Goal: Task Accomplishment & Management: Manage account settings

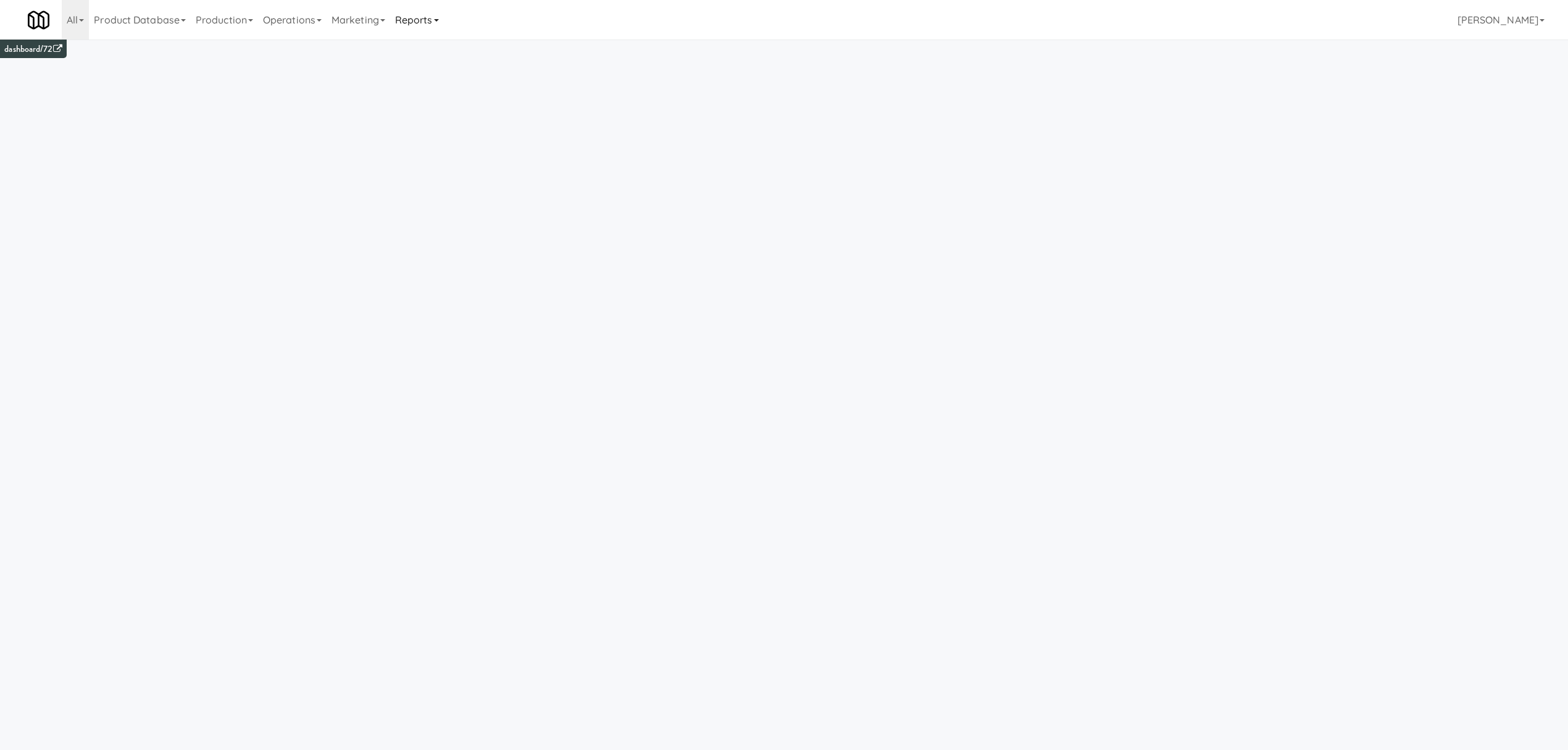
click at [426, 25] on link "Reports" at bounding box center [417, 20] width 53 height 40
click at [426, 102] on link "Payouts" at bounding box center [439, 97] width 99 height 22
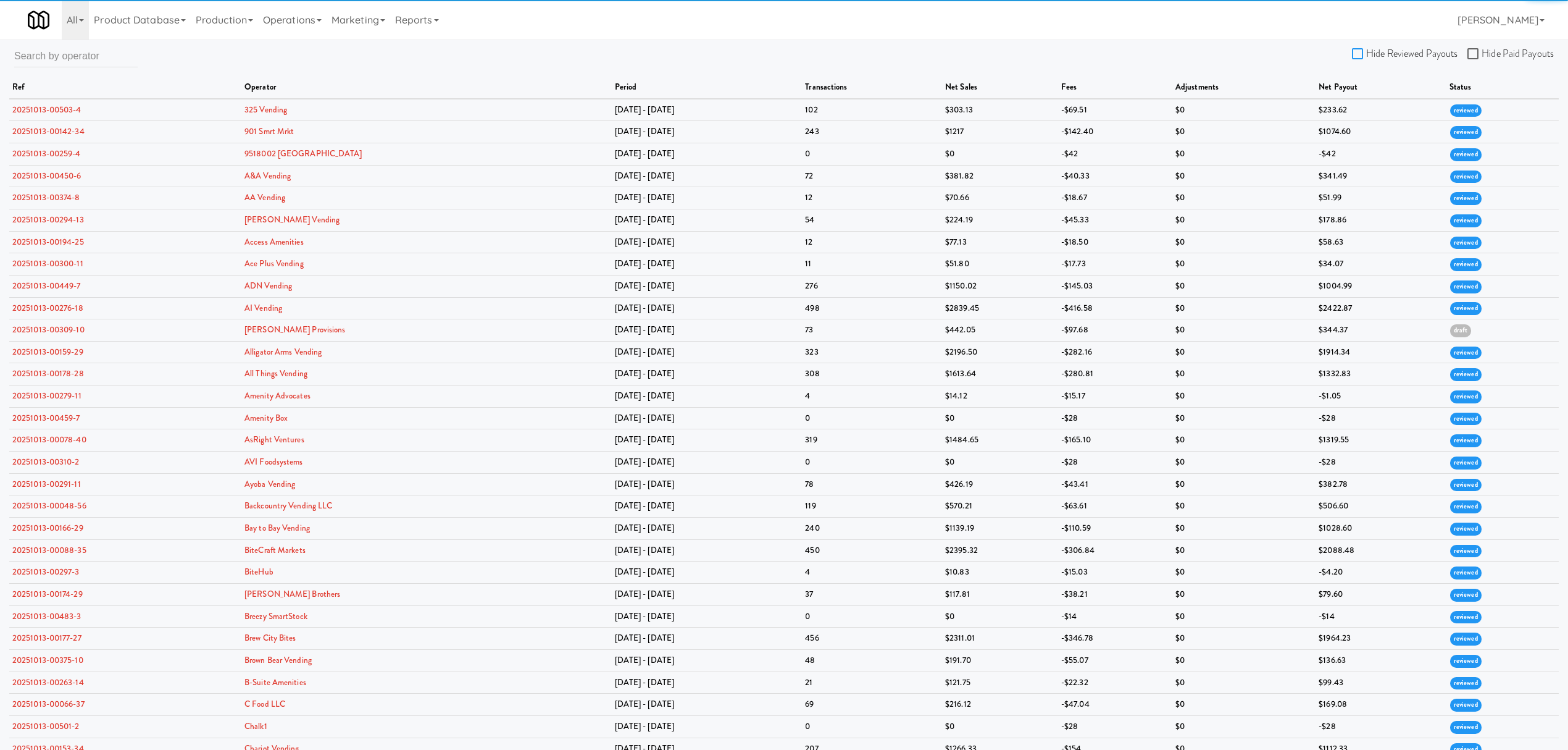
click at [1357, 54] on input "Hide Reviewed Payouts" at bounding box center [1359, 54] width 14 height 10
checkbox input "true"
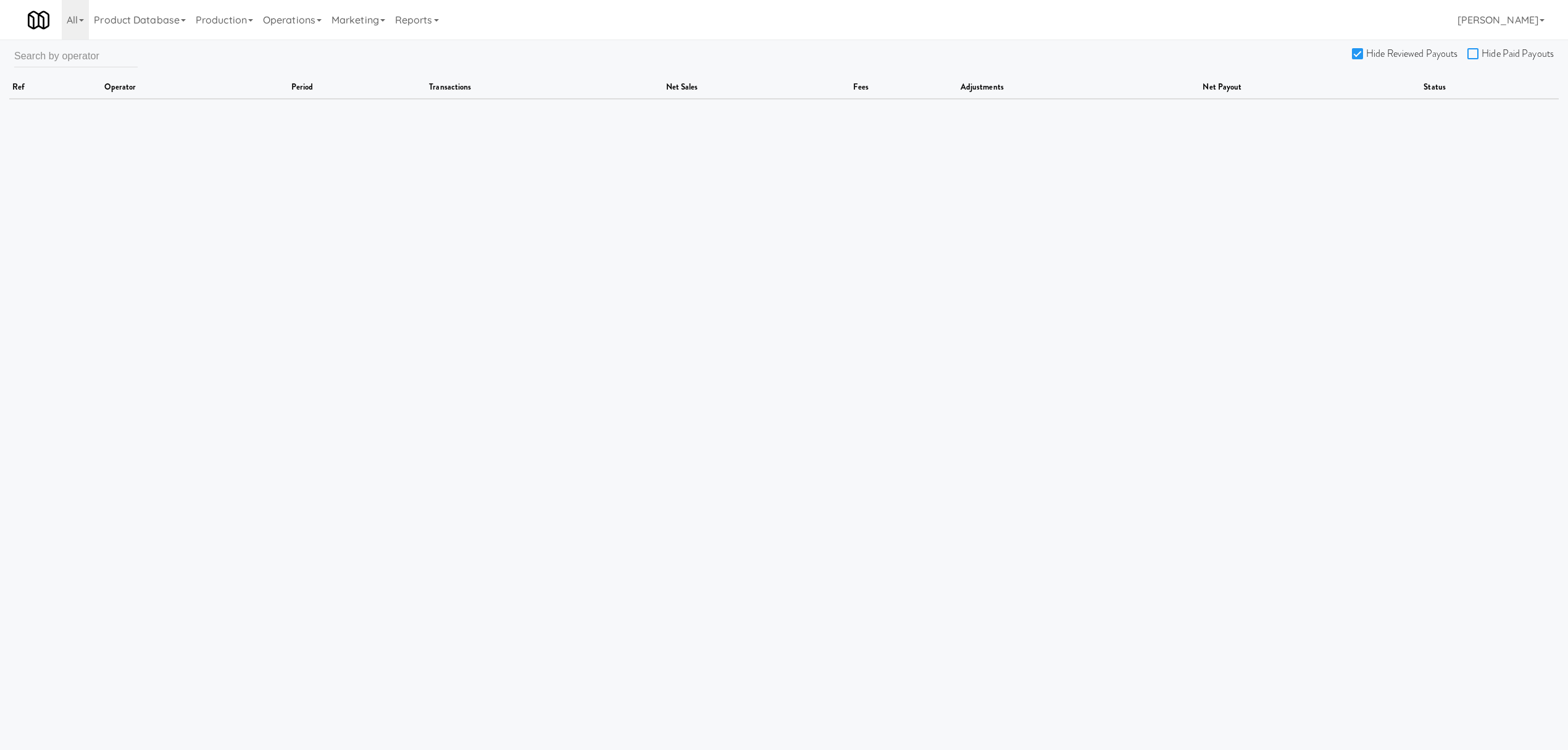
click at [1470, 55] on input "Hide Paid Payouts" at bounding box center [1474, 54] width 14 height 10
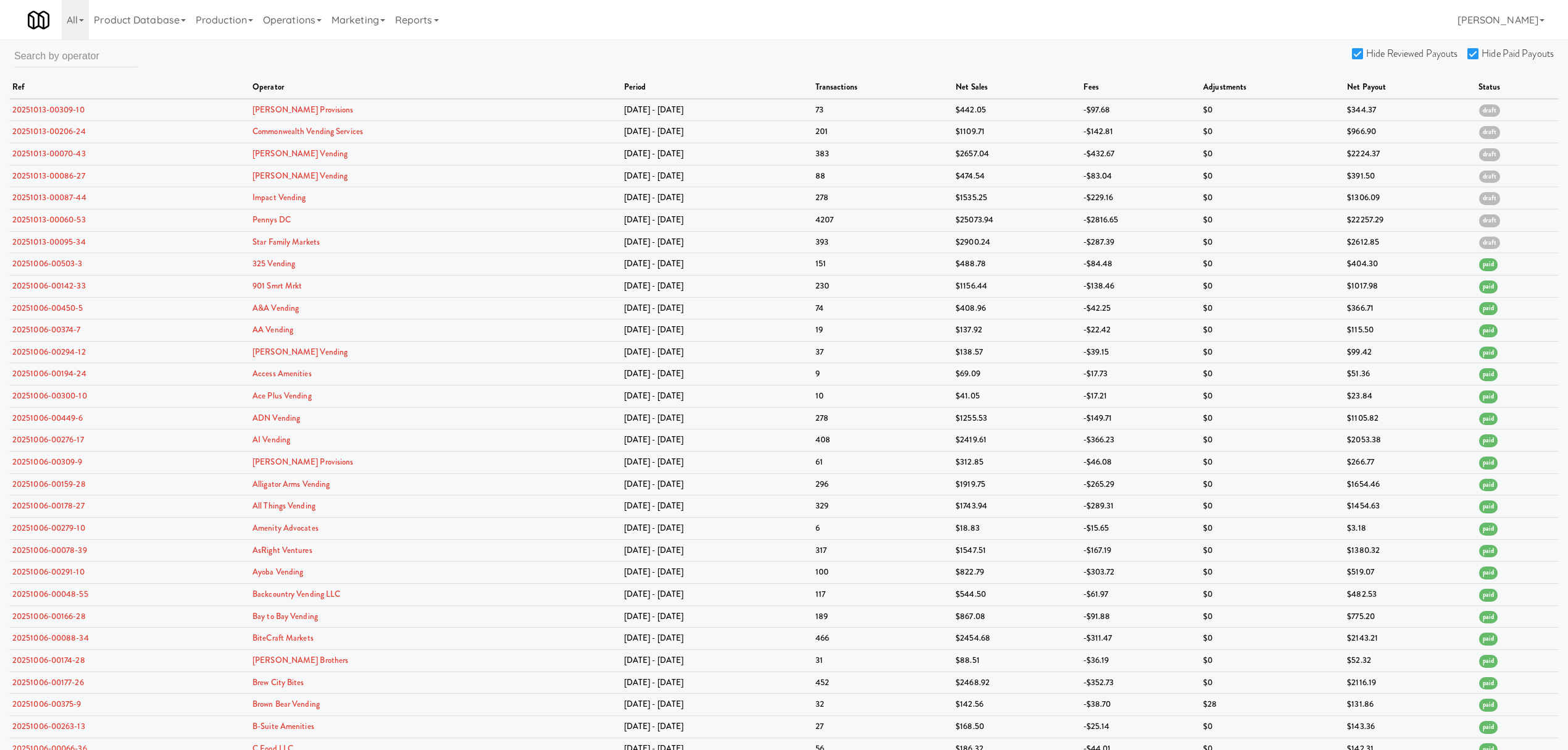
click at [1475, 52] on input "Hide Paid Payouts" at bounding box center [1474, 54] width 14 height 10
checkbox input "true"
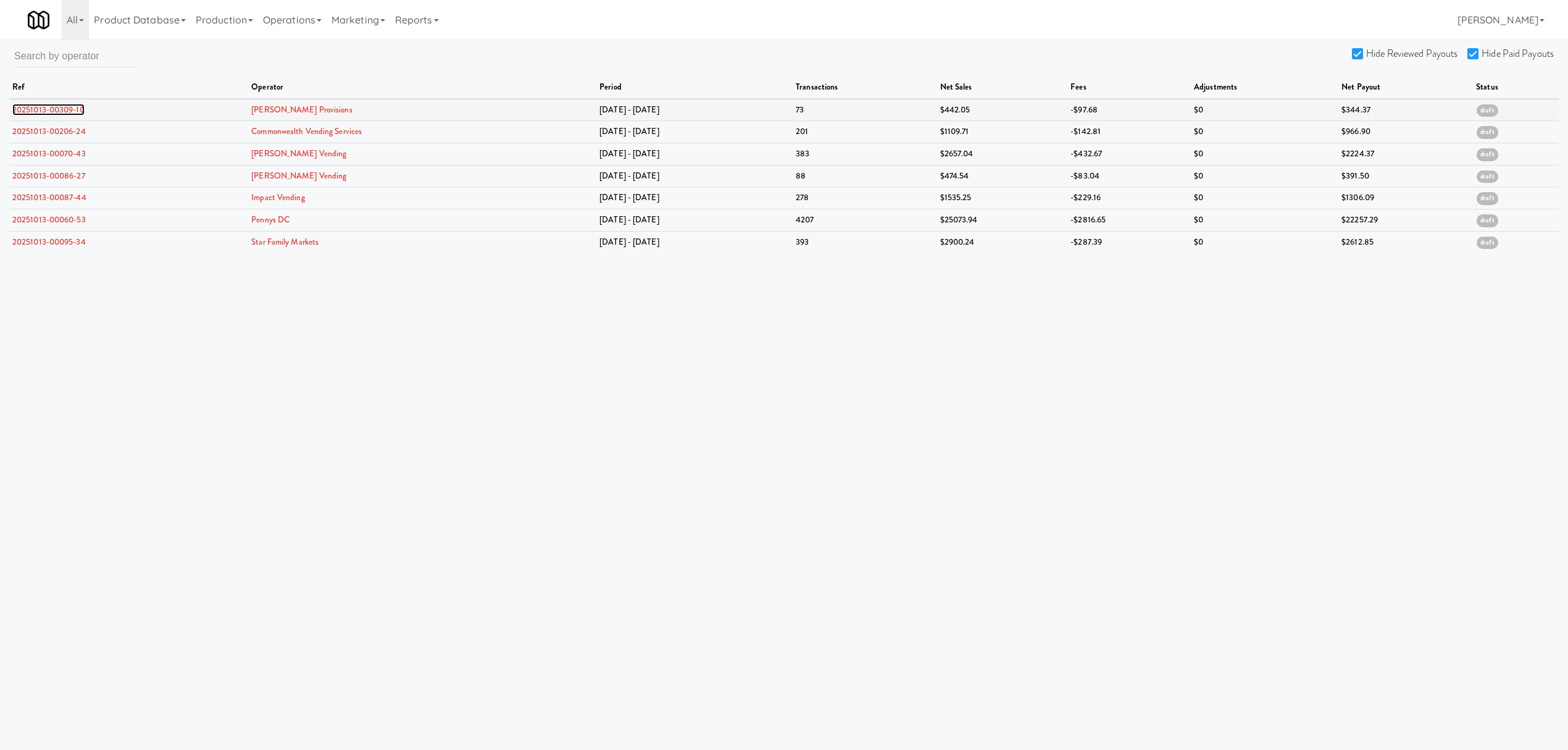
click at [63, 104] on link "20251013-00309-10" at bounding box center [48, 109] width 72 height 12
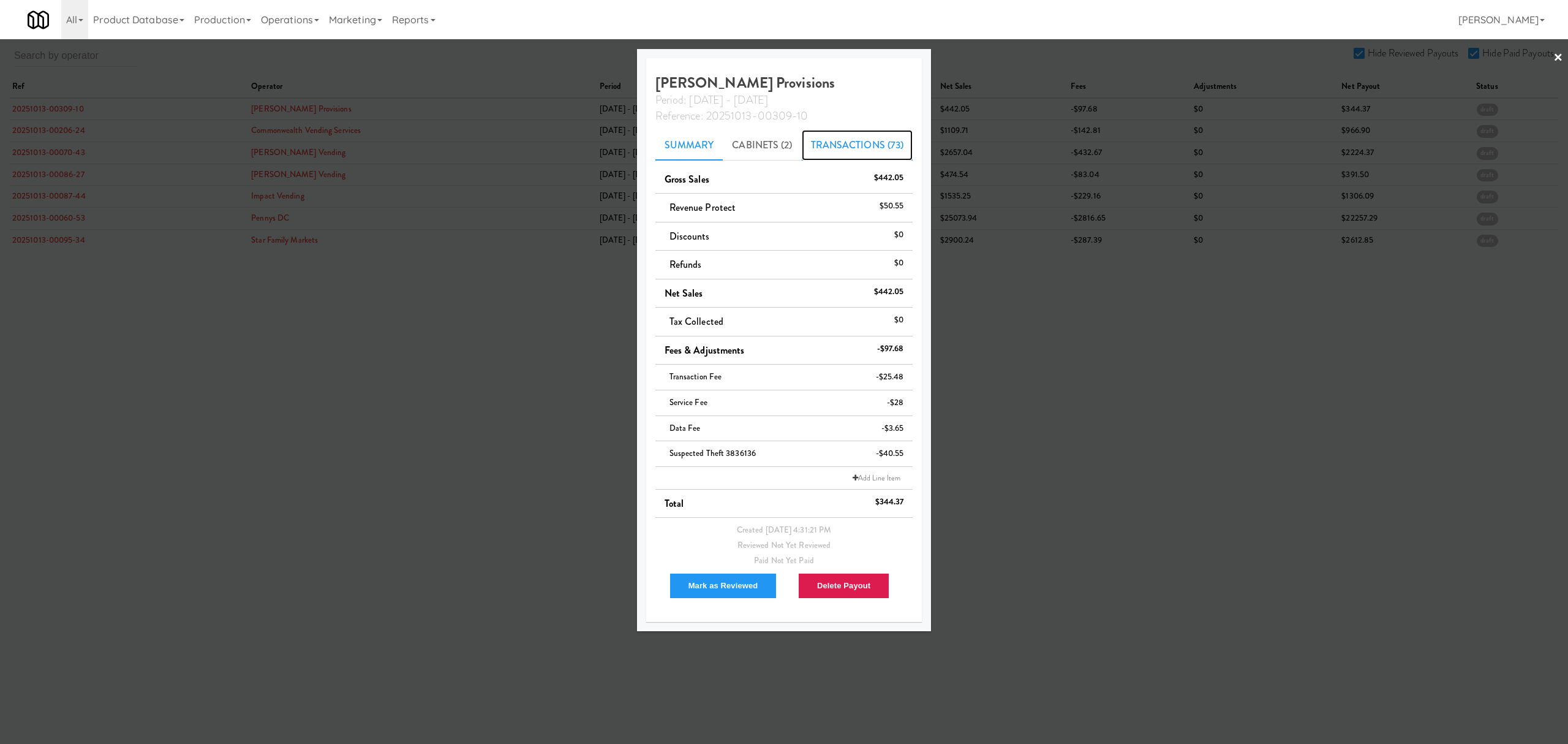
click at [862, 145] on link "Transactions (73)" at bounding box center [857, 145] width 112 height 31
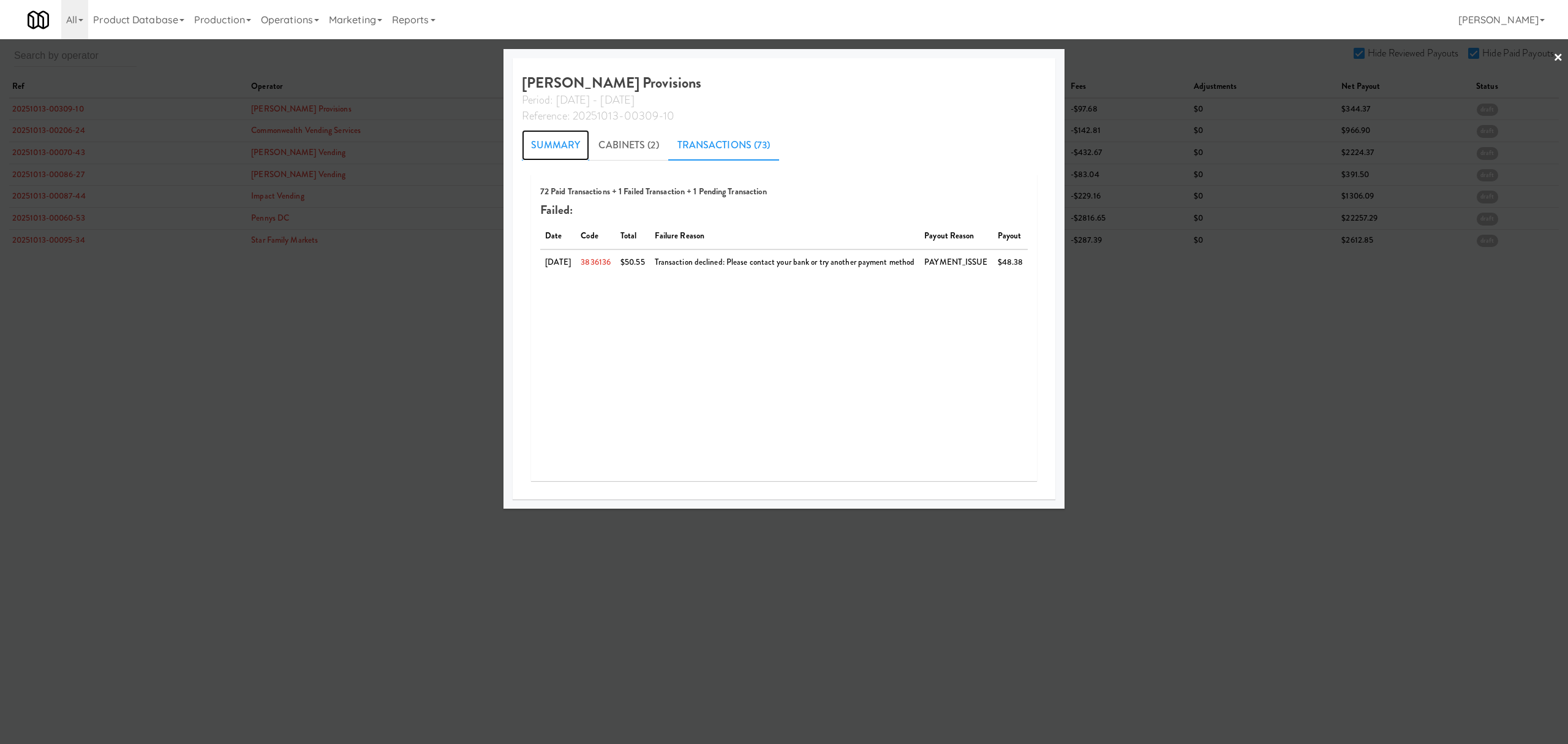
click at [553, 143] on link "Summary" at bounding box center [556, 145] width 68 height 31
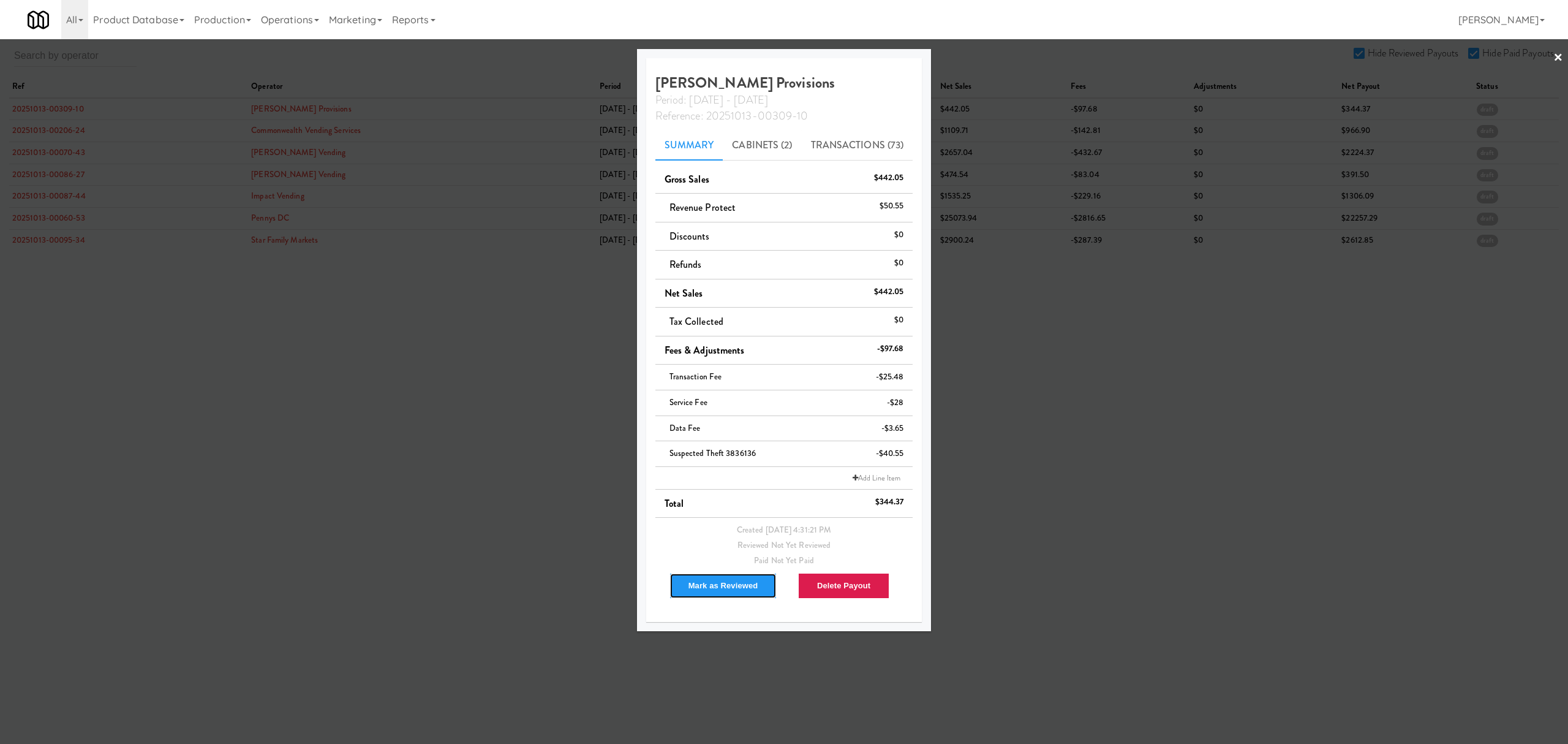
click at [699, 581] on button "Mark as Reviewed" at bounding box center [723, 586] width 108 height 26
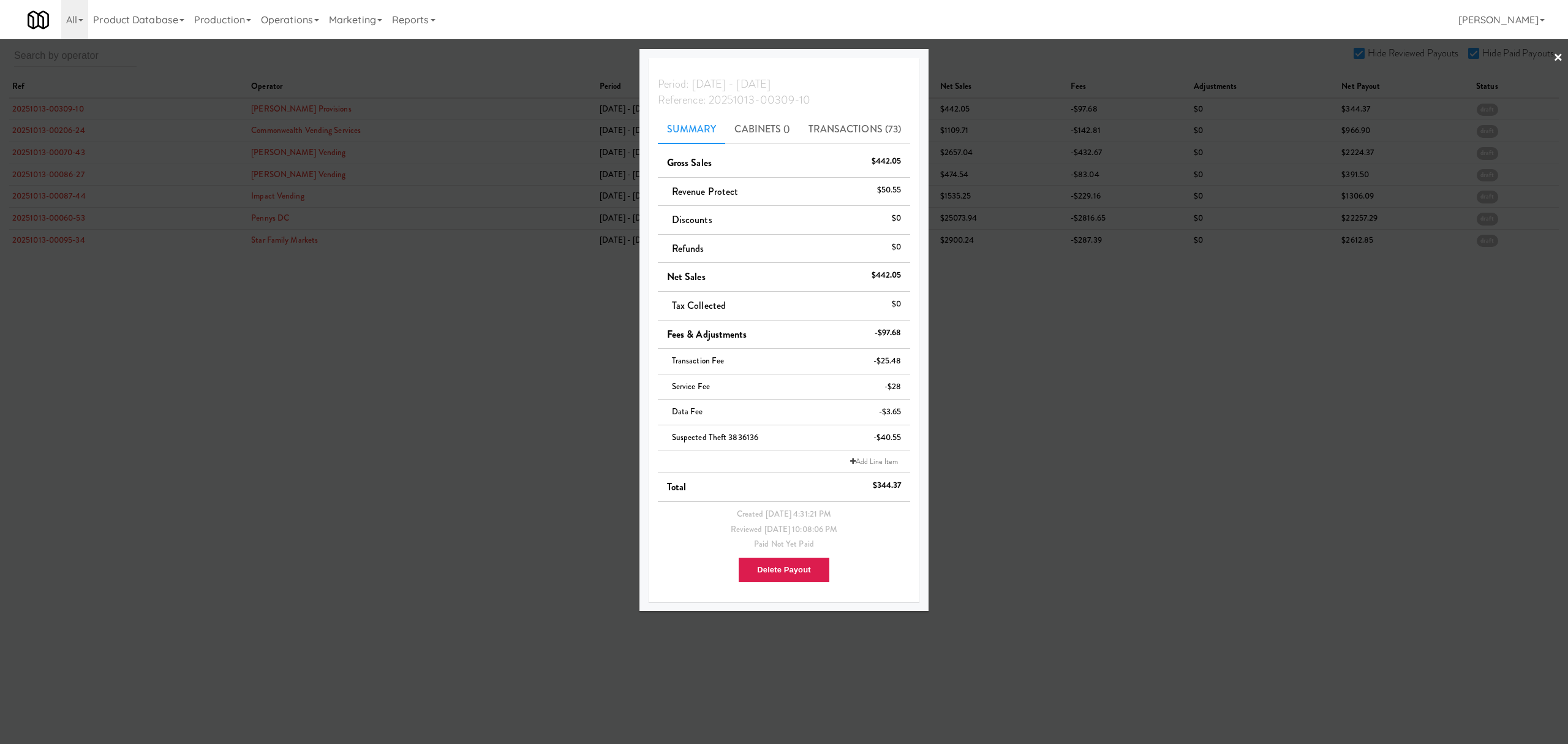
click at [54, 127] on div at bounding box center [784, 372] width 1568 height 744
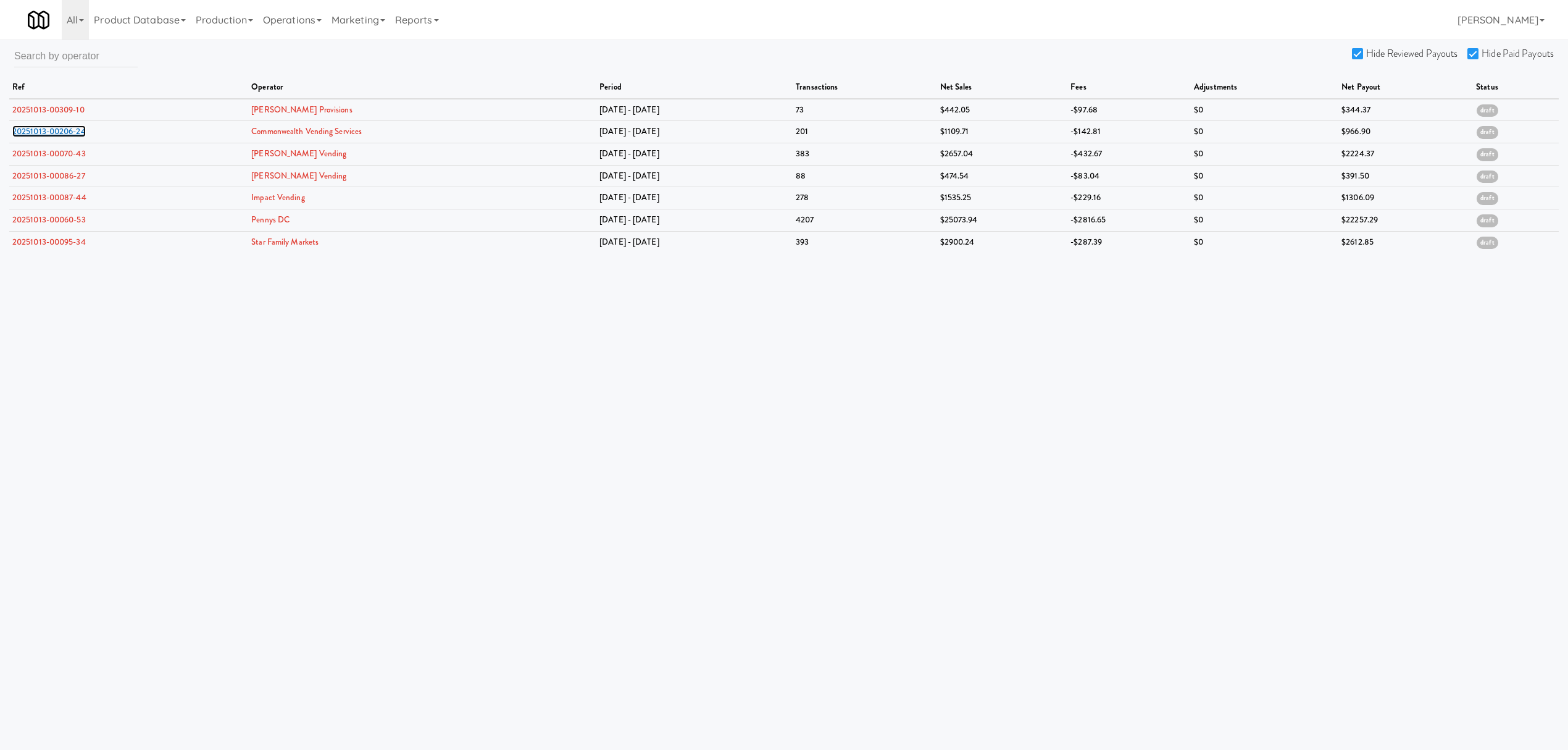
click at [55, 128] on link "20251013-00206-24" at bounding box center [49, 131] width 73 height 12
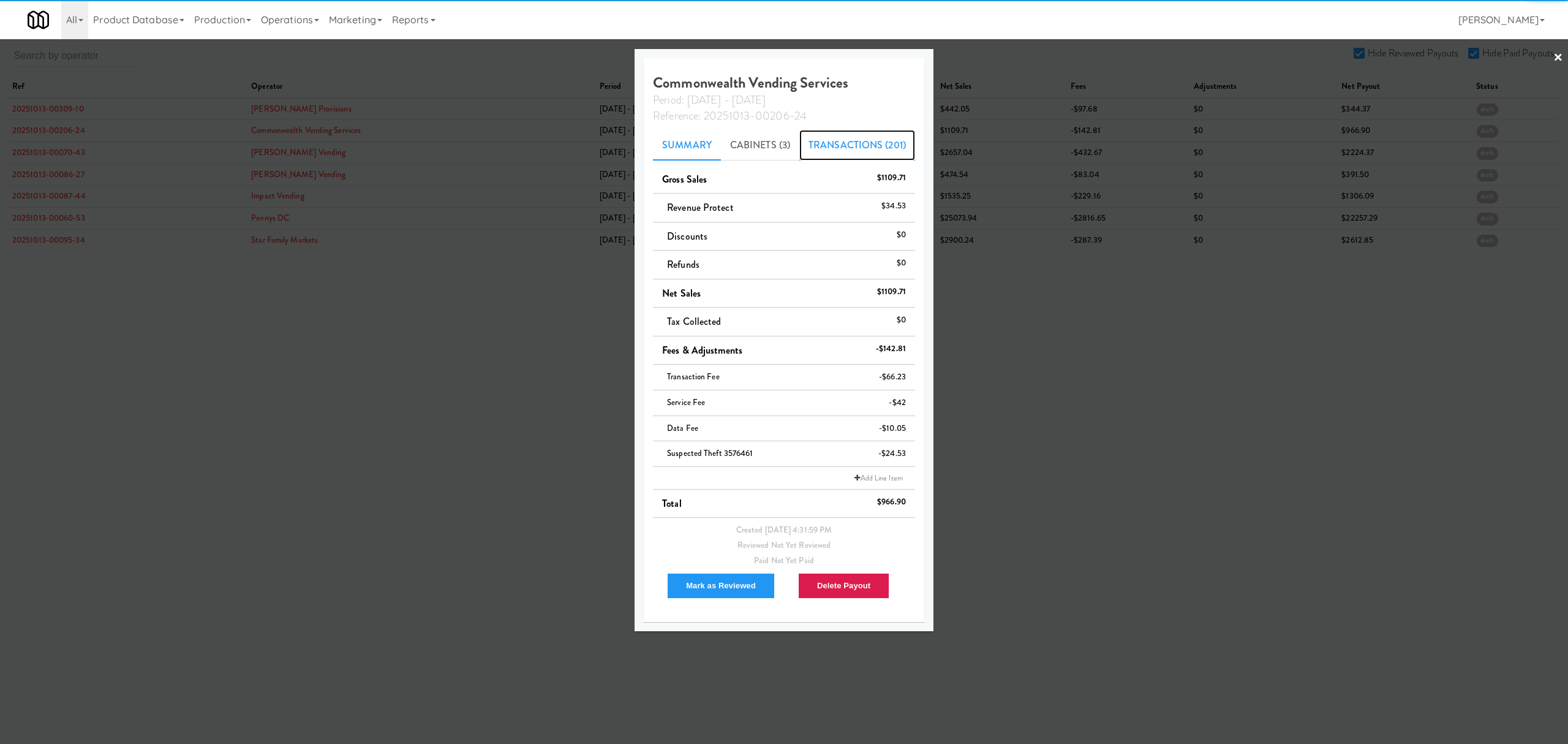
click at [843, 146] on link "Transactions (201)" at bounding box center [857, 145] width 116 height 31
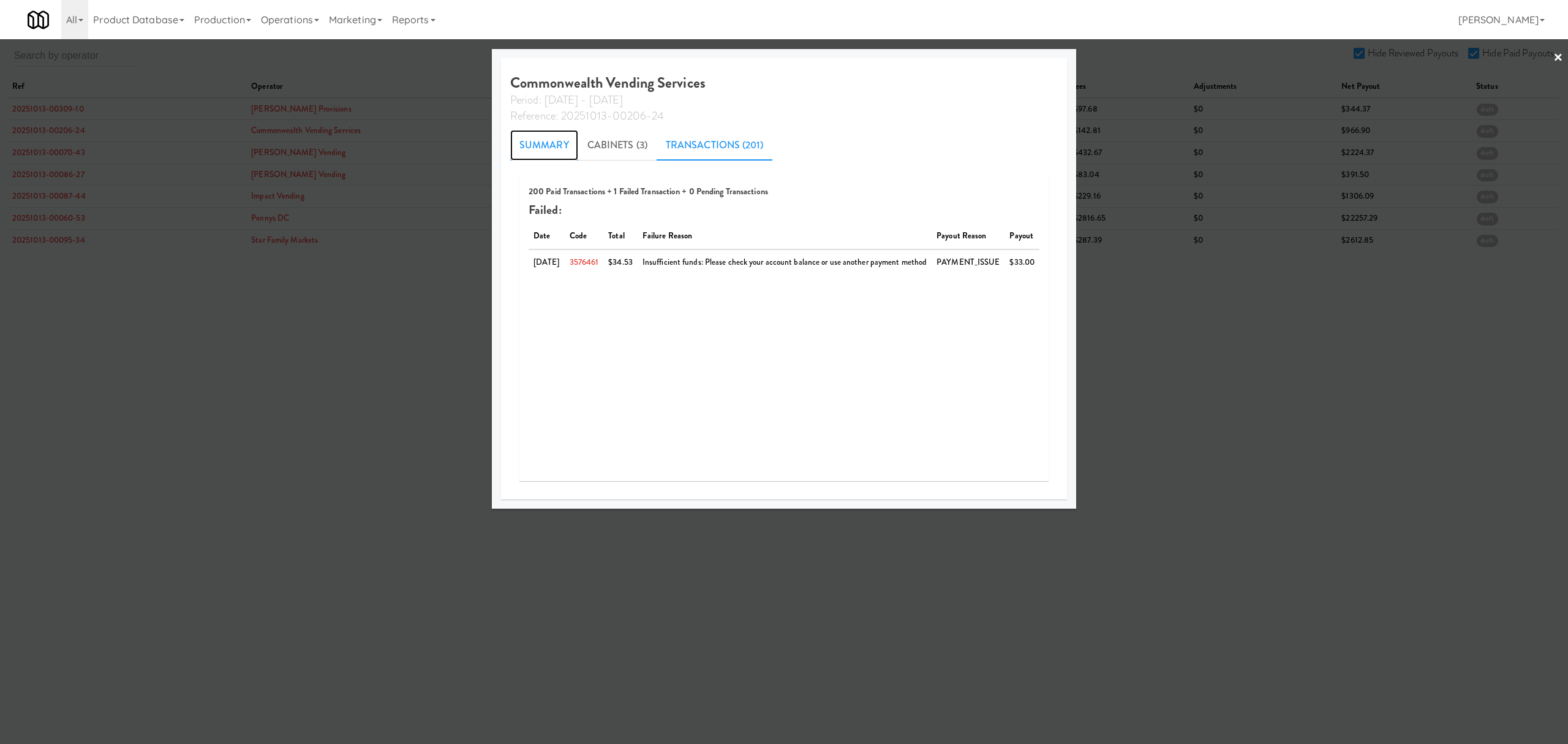
click at [526, 147] on link "Summary" at bounding box center [544, 145] width 68 height 31
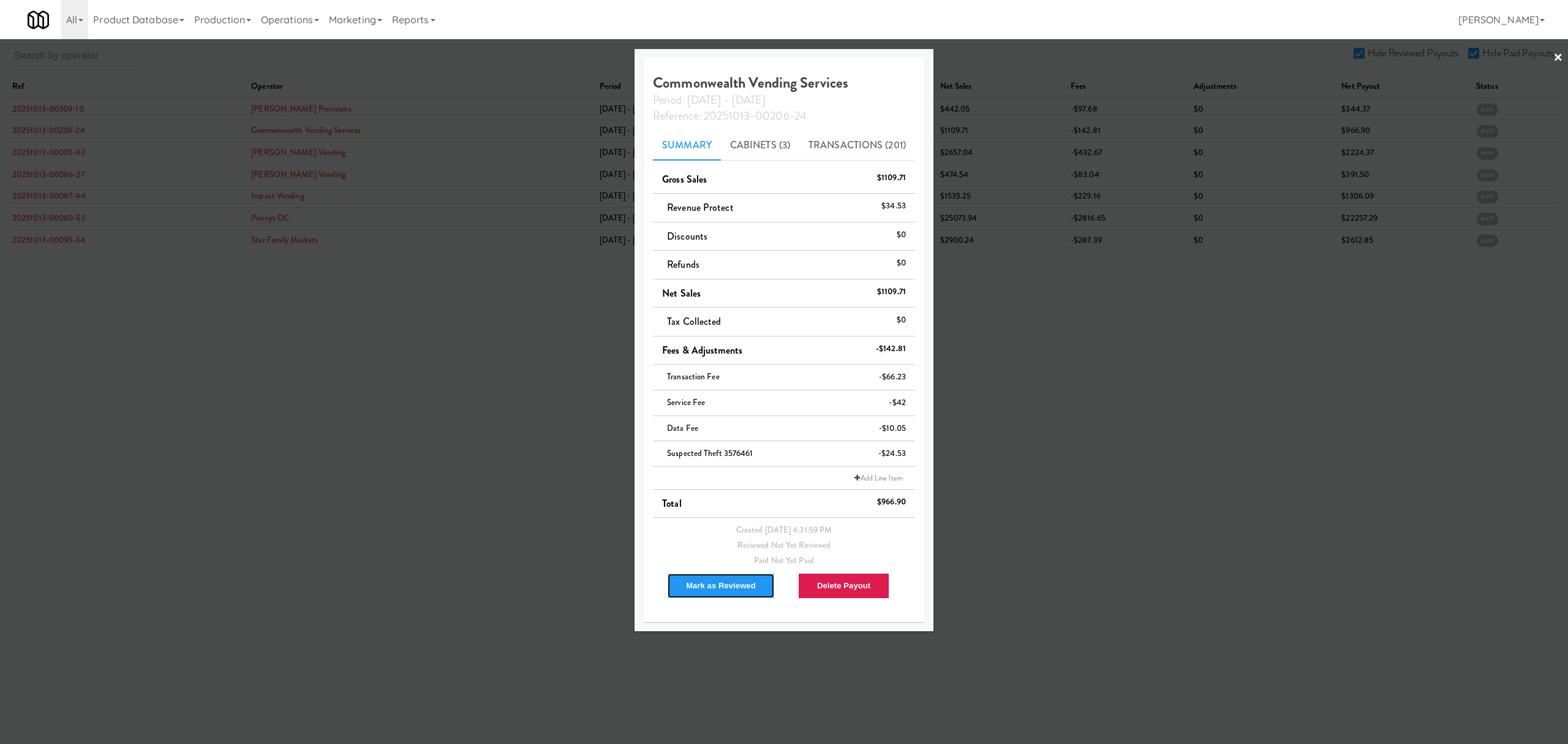
click at [712, 586] on button "Mark as Reviewed" at bounding box center [721, 586] width 108 height 26
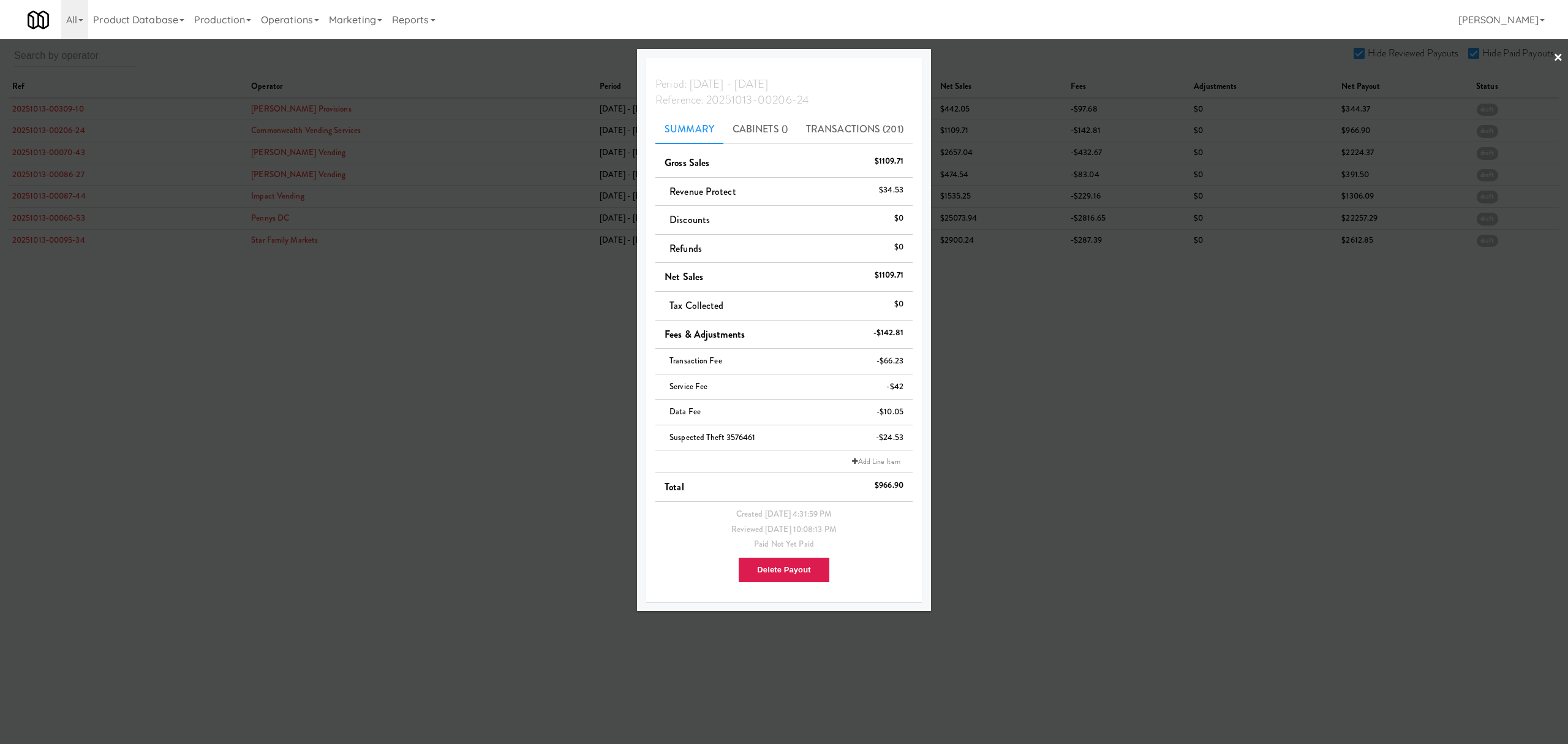
click at [52, 145] on div at bounding box center [784, 372] width 1568 height 744
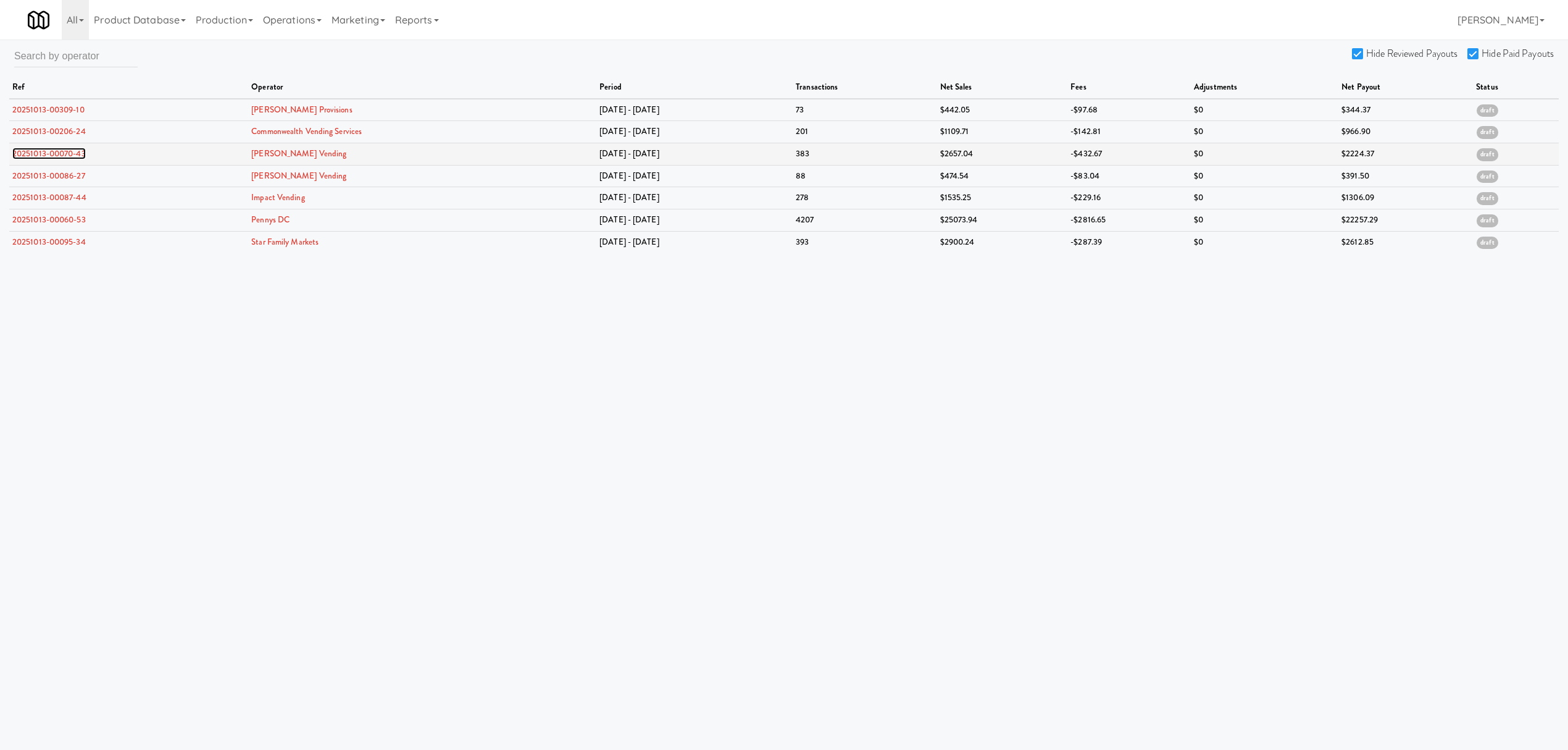
click at [49, 149] on link "20251013-00070-43" at bounding box center [49, 153] width 73 height 12
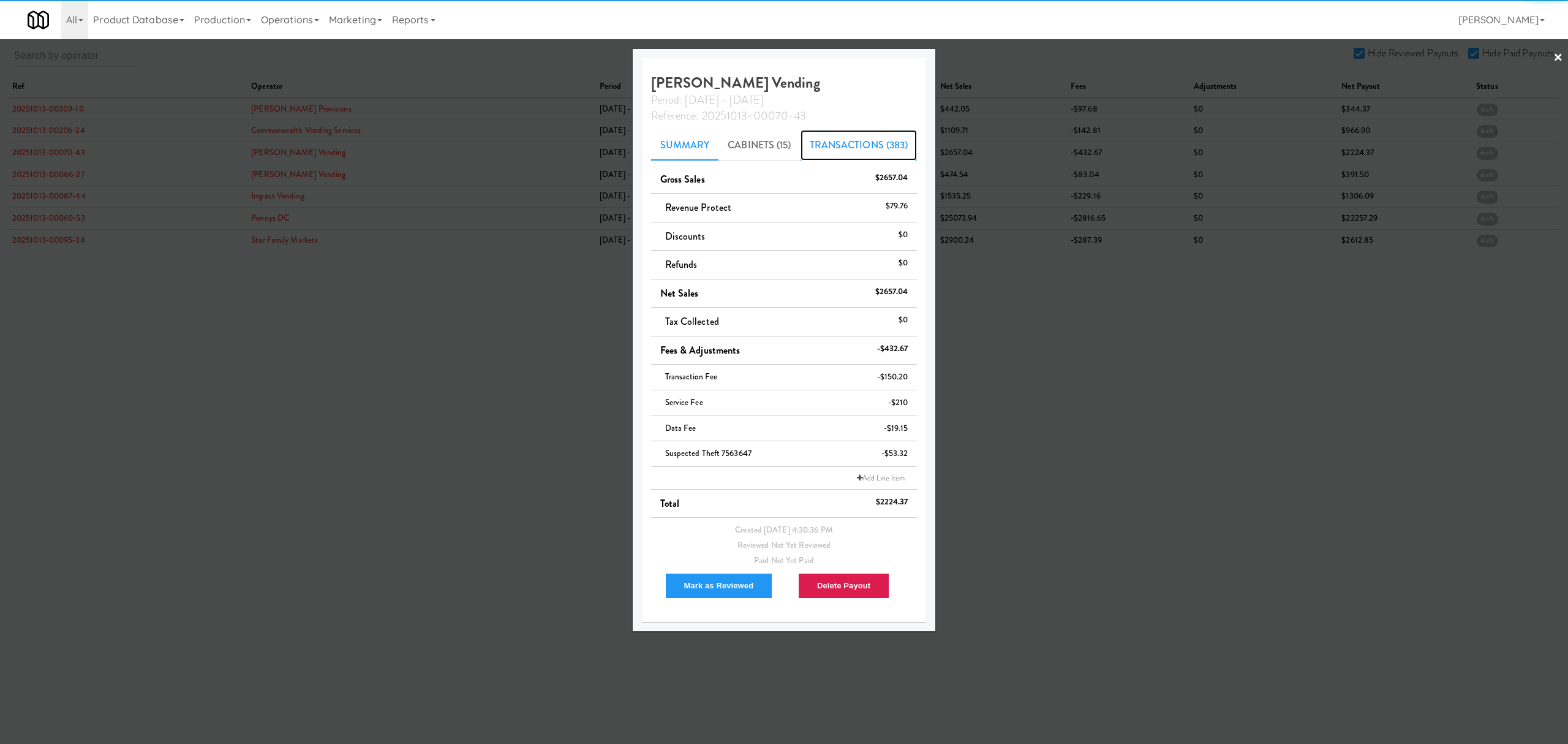
click at [857, 146] on link "Transactions (383)" at bounding box center [859, 145] width 117 height 31
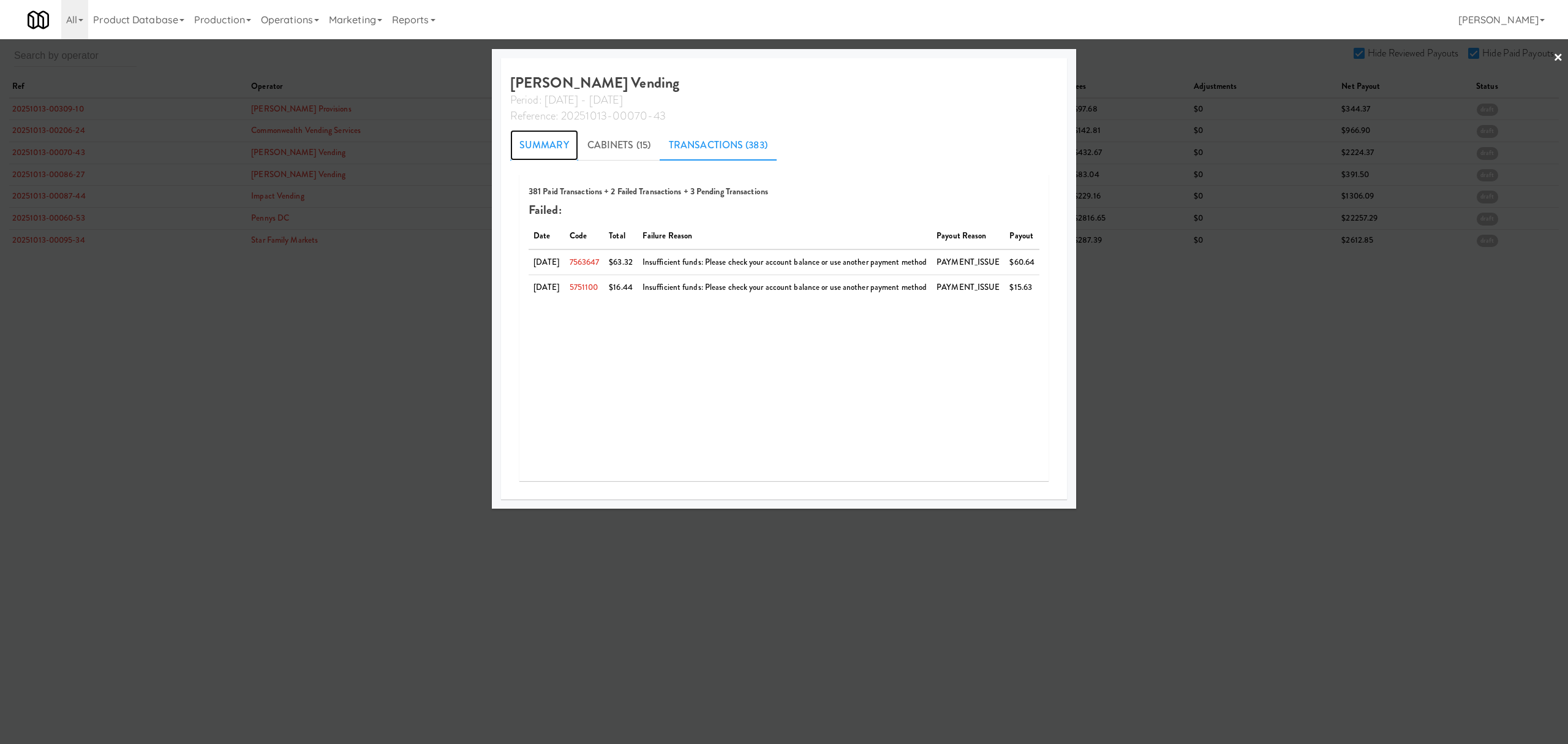
click at [542, 142] on link "Summary" at bounding box center [544, 145] width 68 height 31
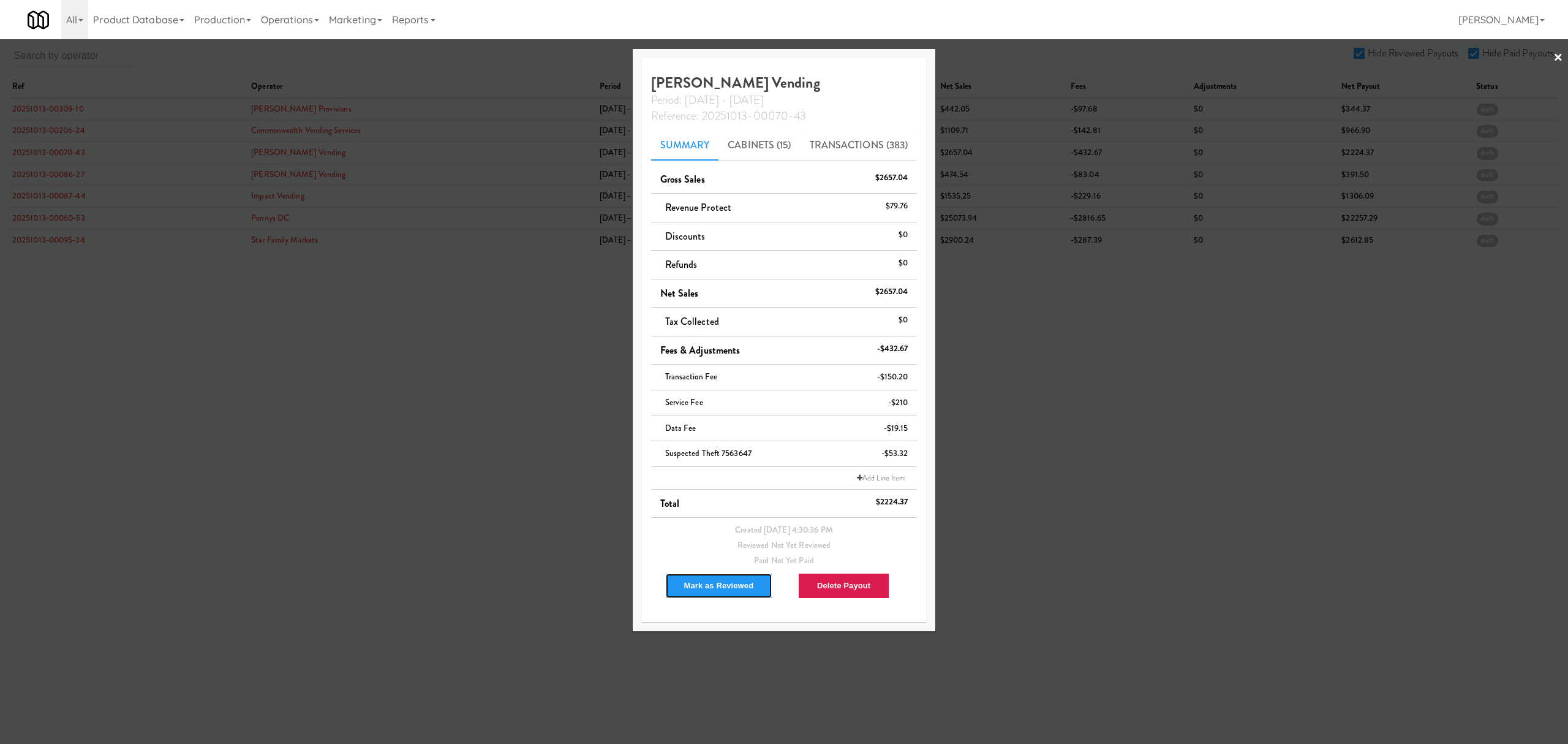
click at [709, 590] on button "Mark as Reviewed" at bounding box center [719, 586] width 108 height 26
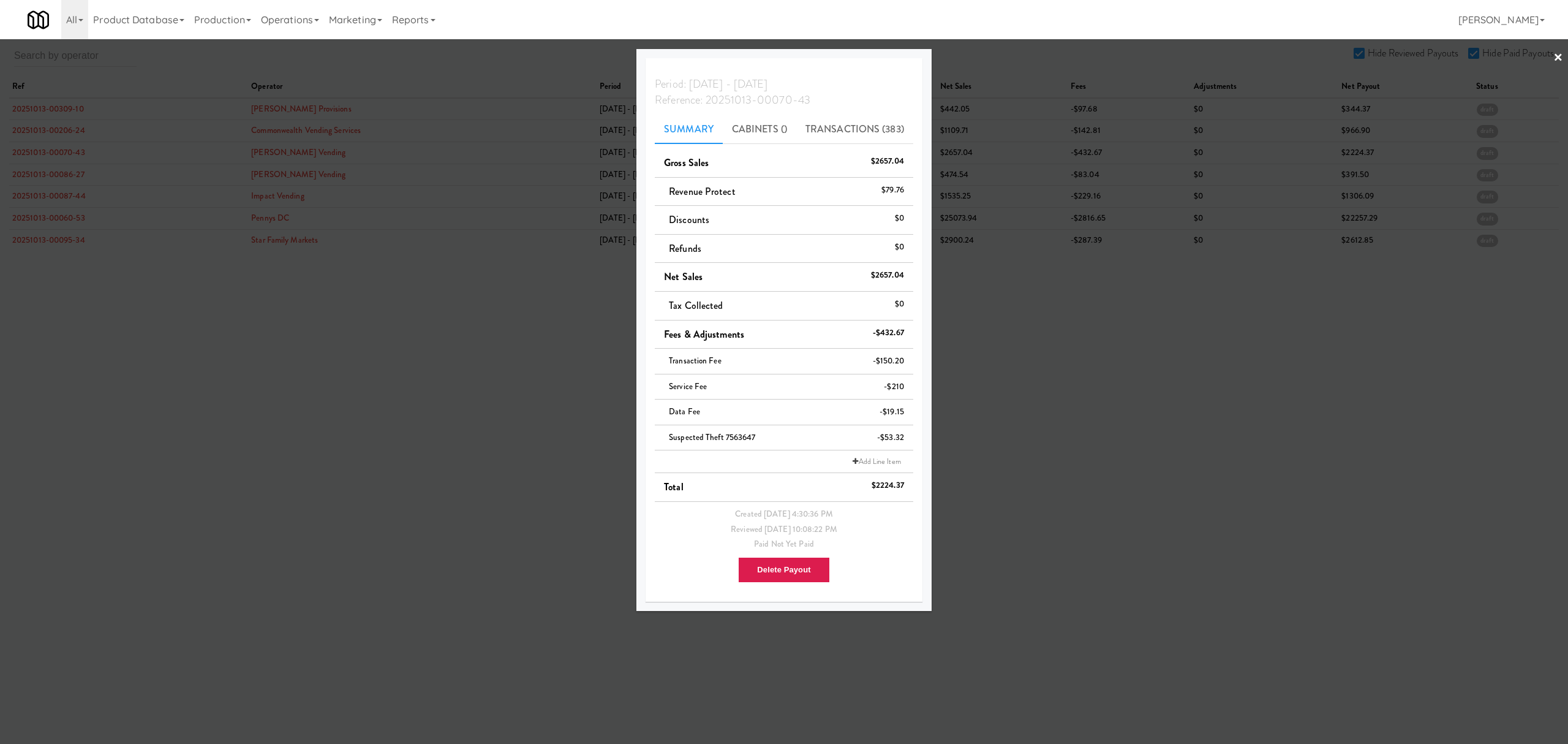
click at [39, 171] on div at bounding box center [784, 372] width 1568 height 744
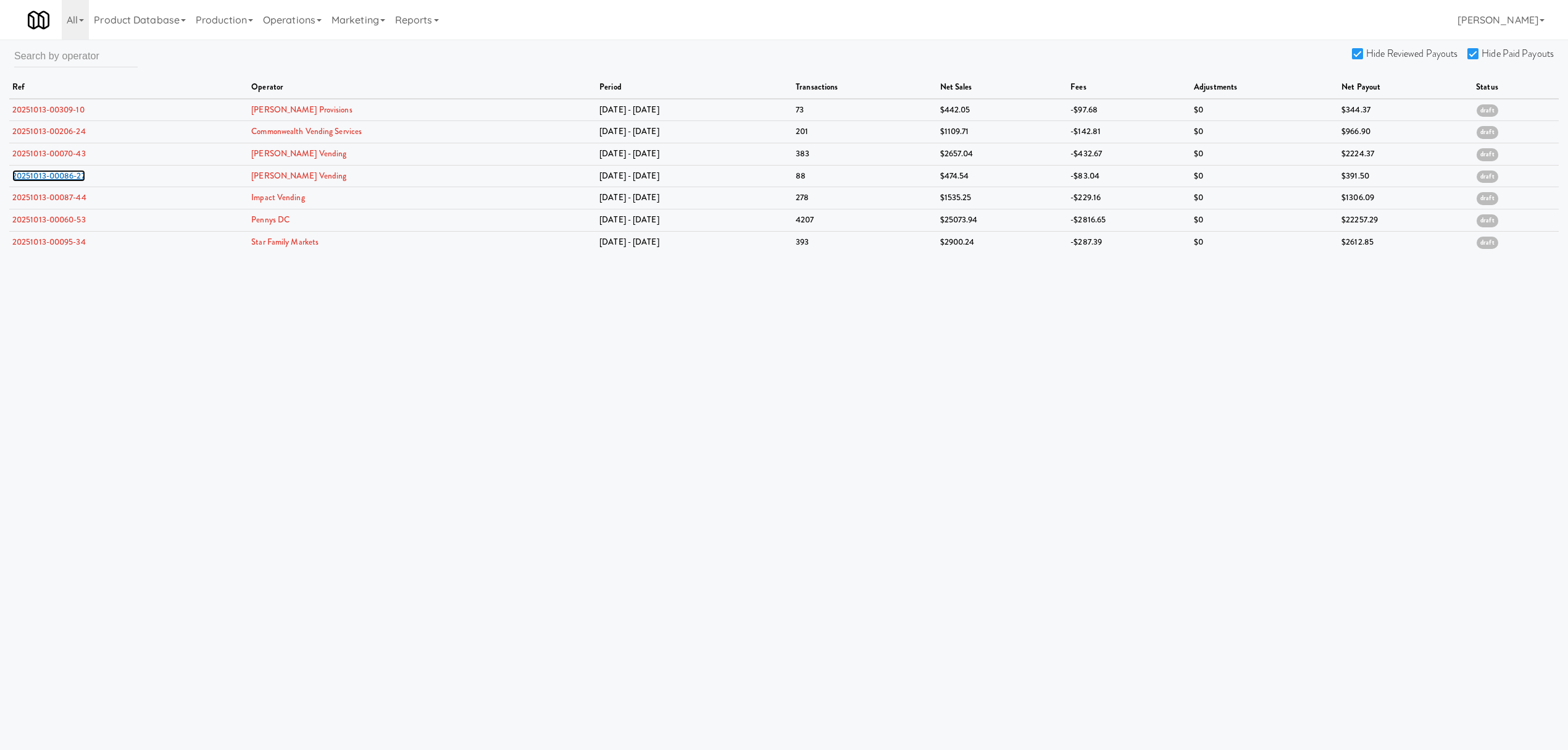
click at [40, 173] on link "20251013-00086-27" at bounding box center [49, 176] width 73 height 12
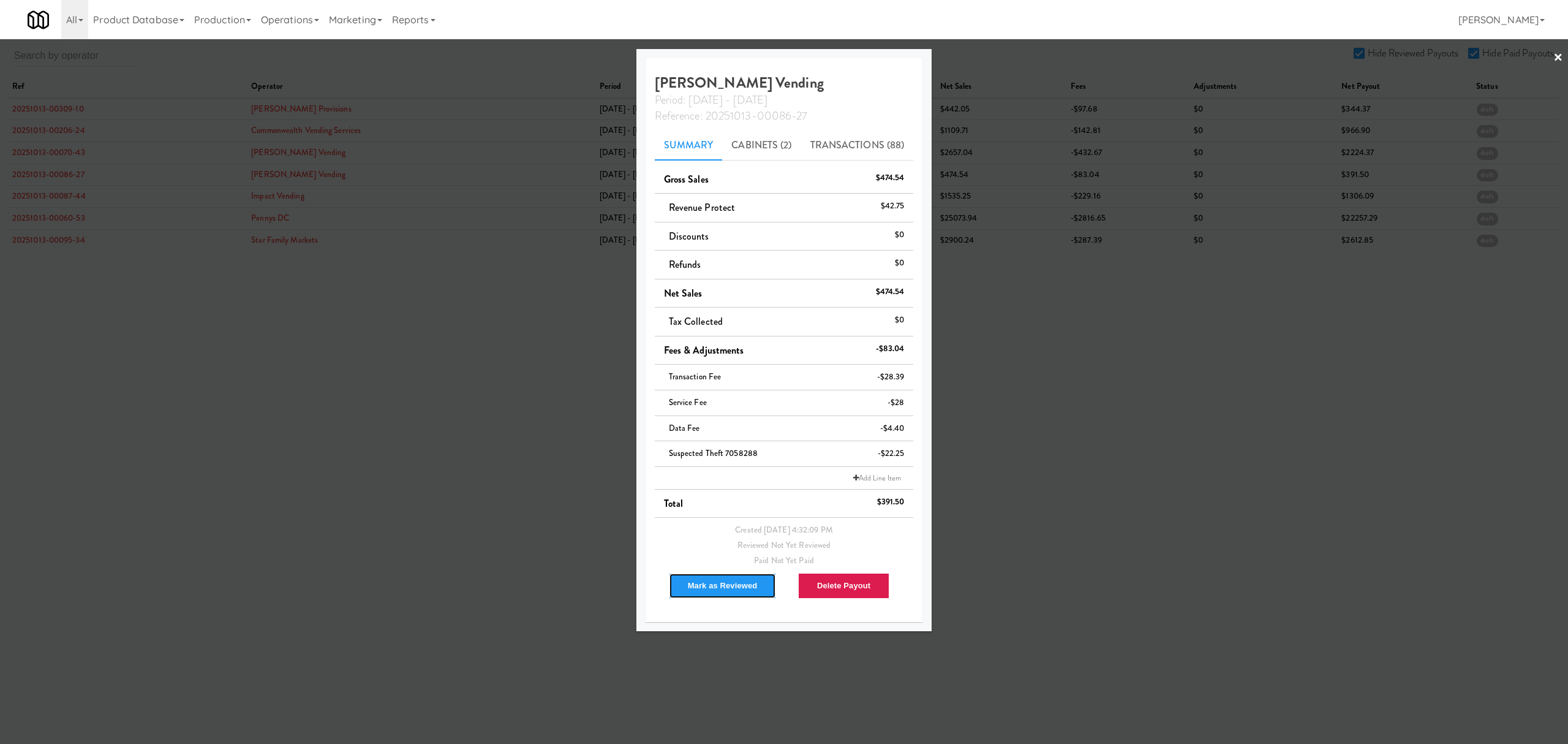
click at [717, 581] on button "Mark as Reviewed" at bounding box center [723, 586] width 108 height 26
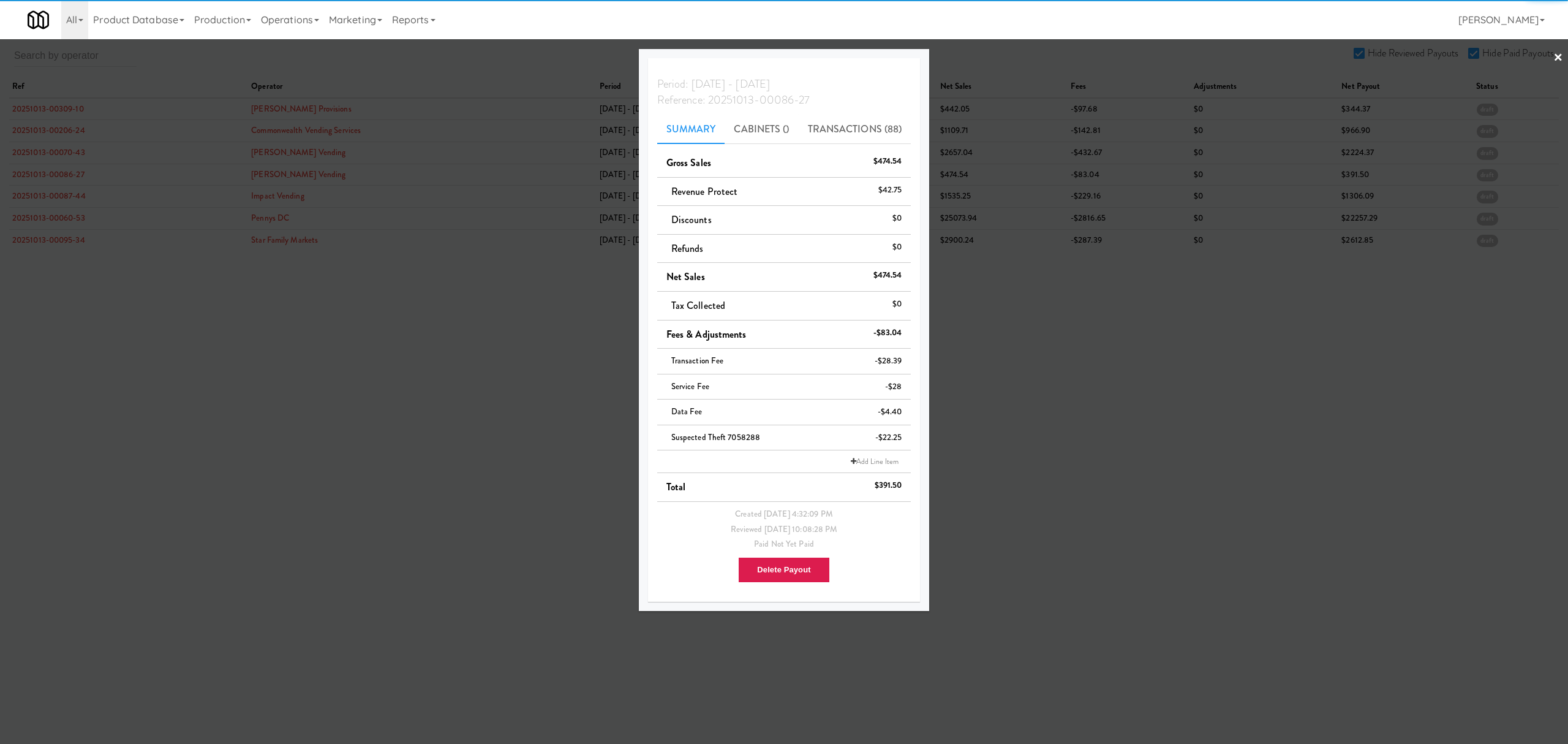
click at [47, 196] on div at bounding box center [784, 372] width 1568 height 744
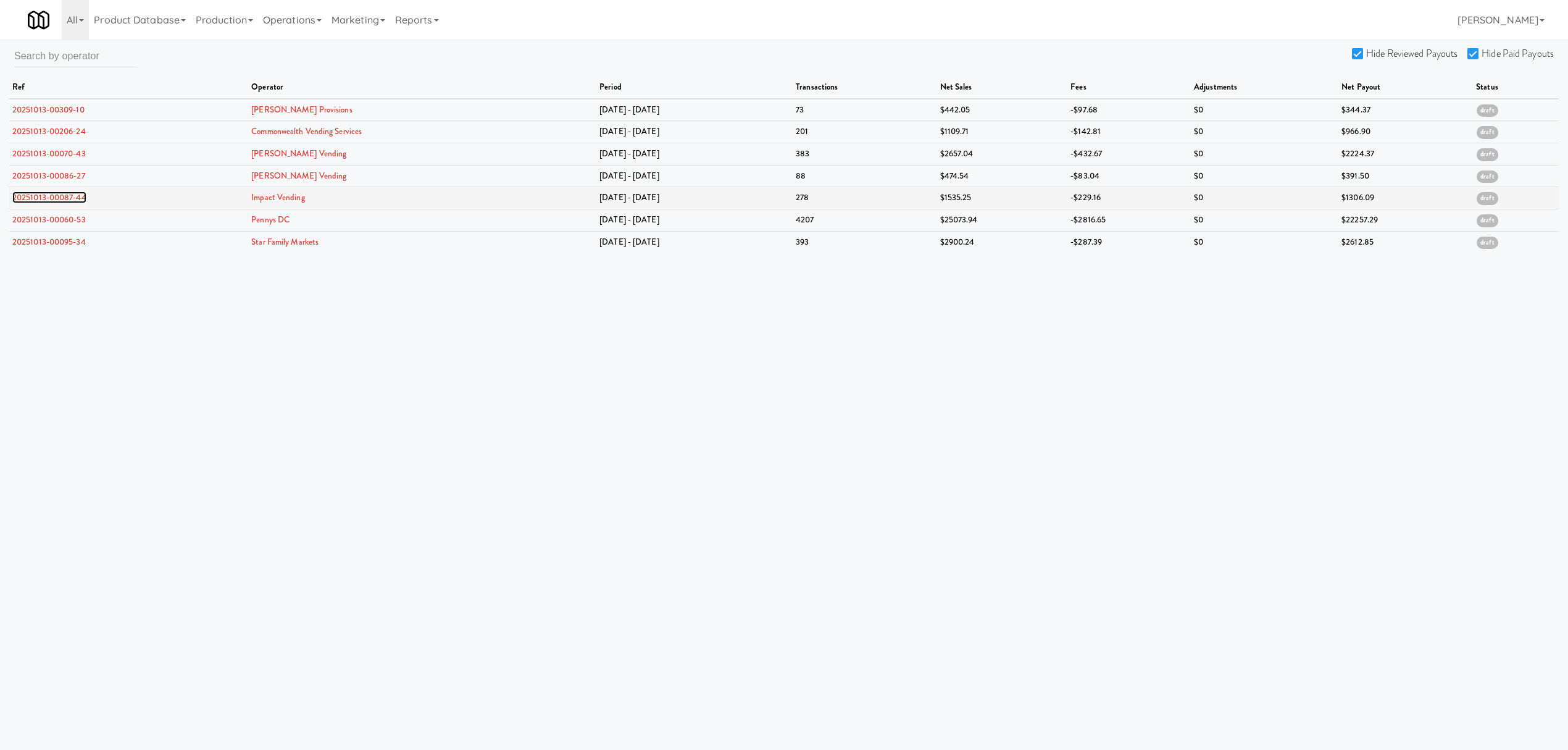
click at [43, 198] on link "20251013-00087-44" at bounding box center [49, 197] width 74 height 12
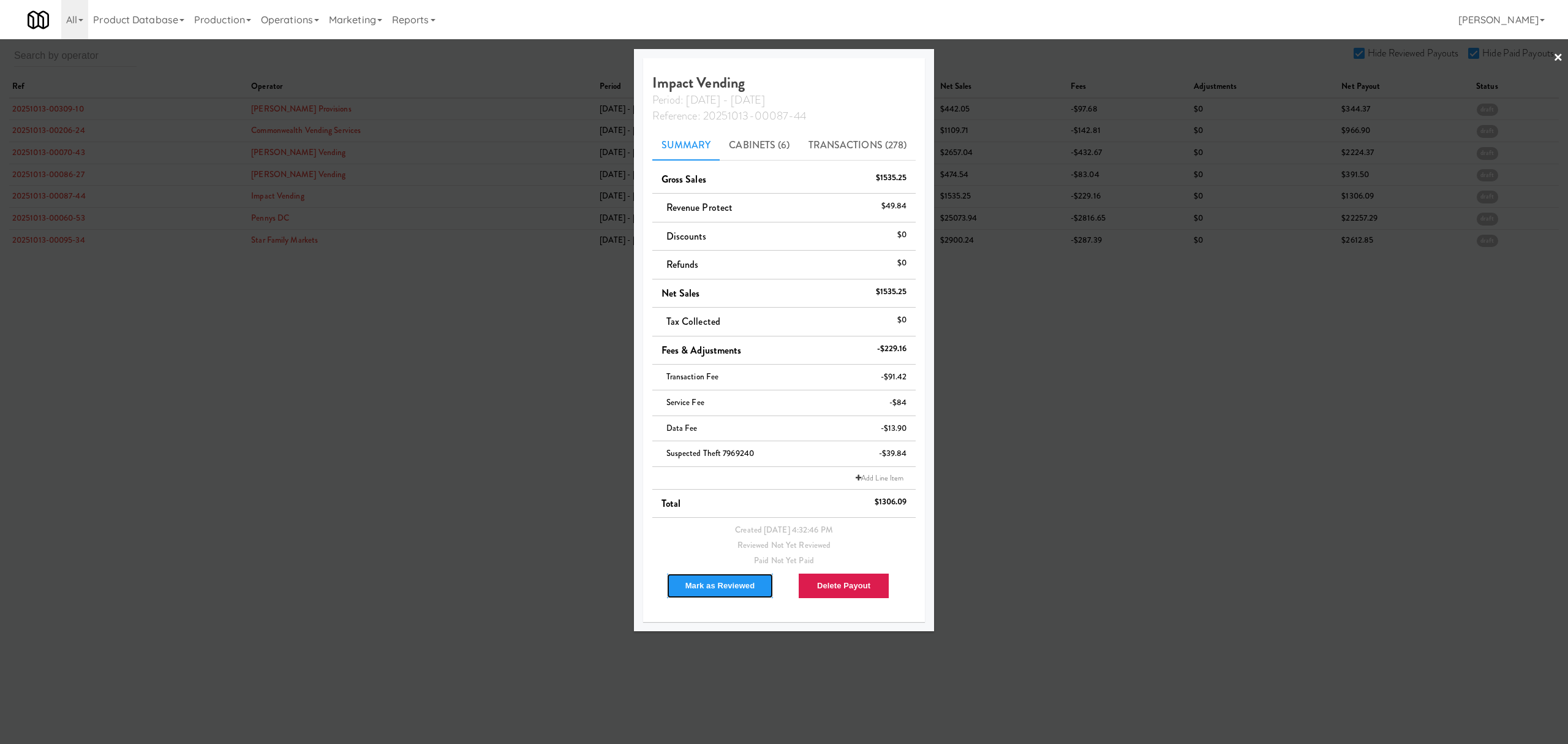
click at [706, 587] on button "Mark as Reviewed" at bounding box center [720, 586] width 108 height 26
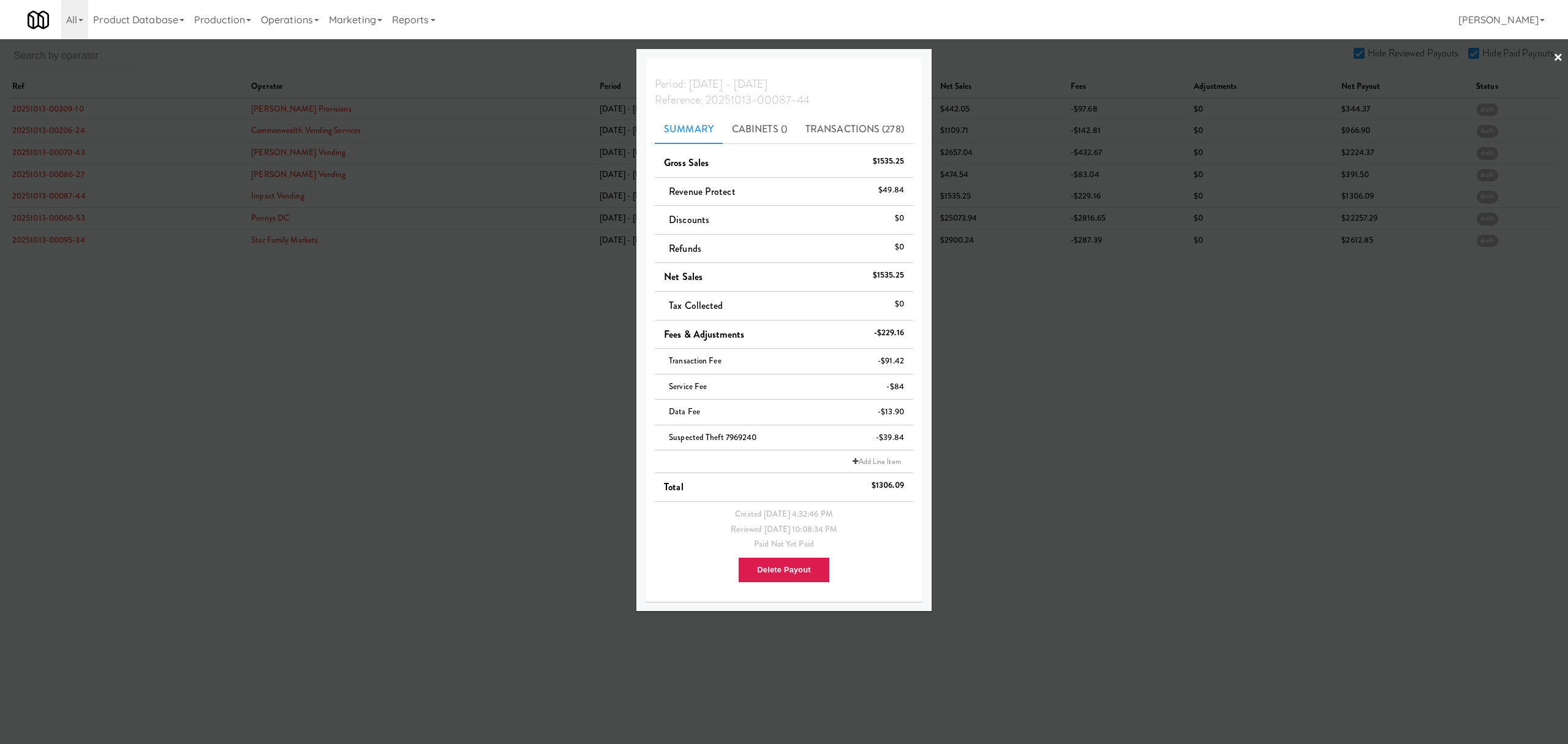
click at [41, 216] on div at bounding box center [784, 372] width 1568 height 744
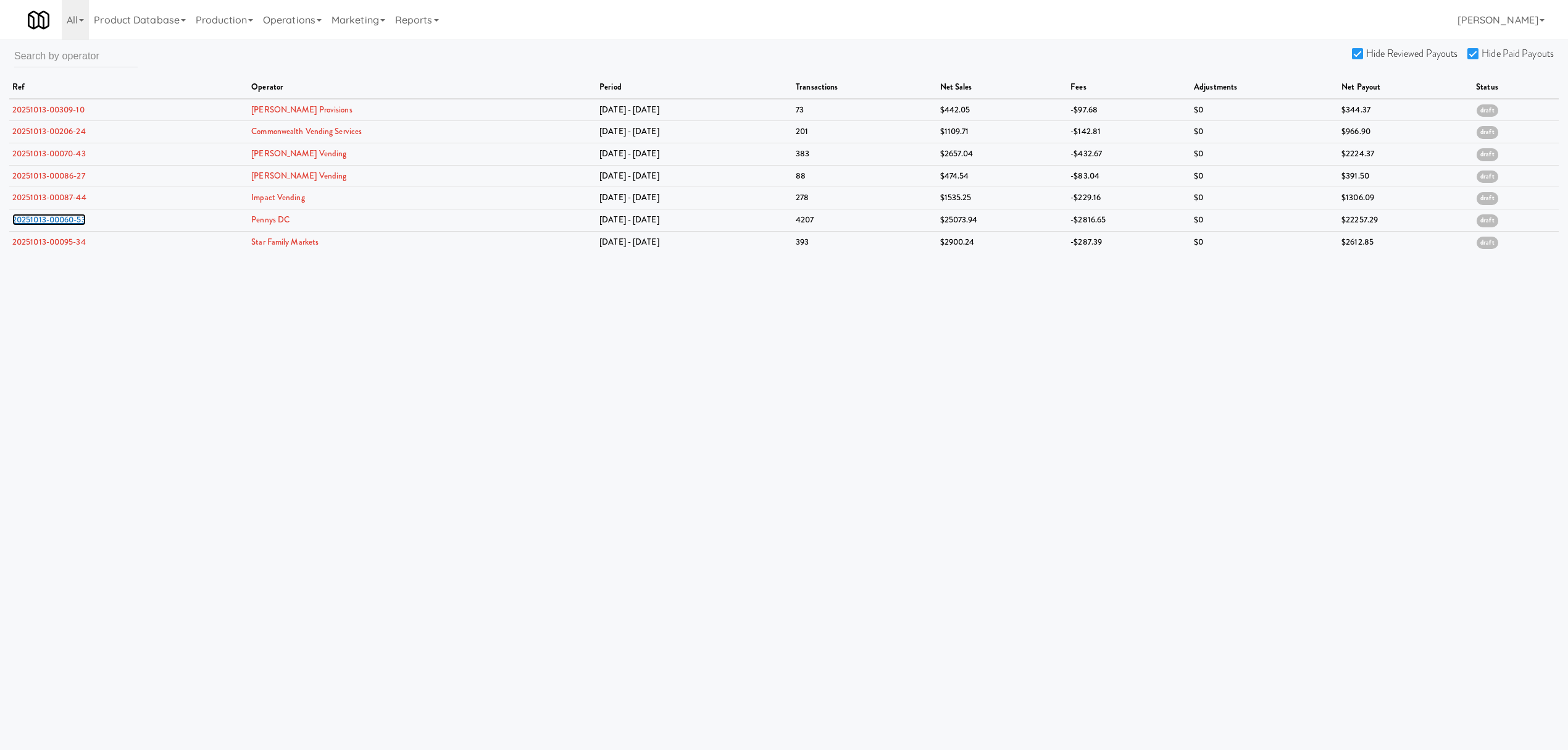
click at [42, 218] on link "20251013-00060-53" at bounding box center [49, 219] width 73 height 12
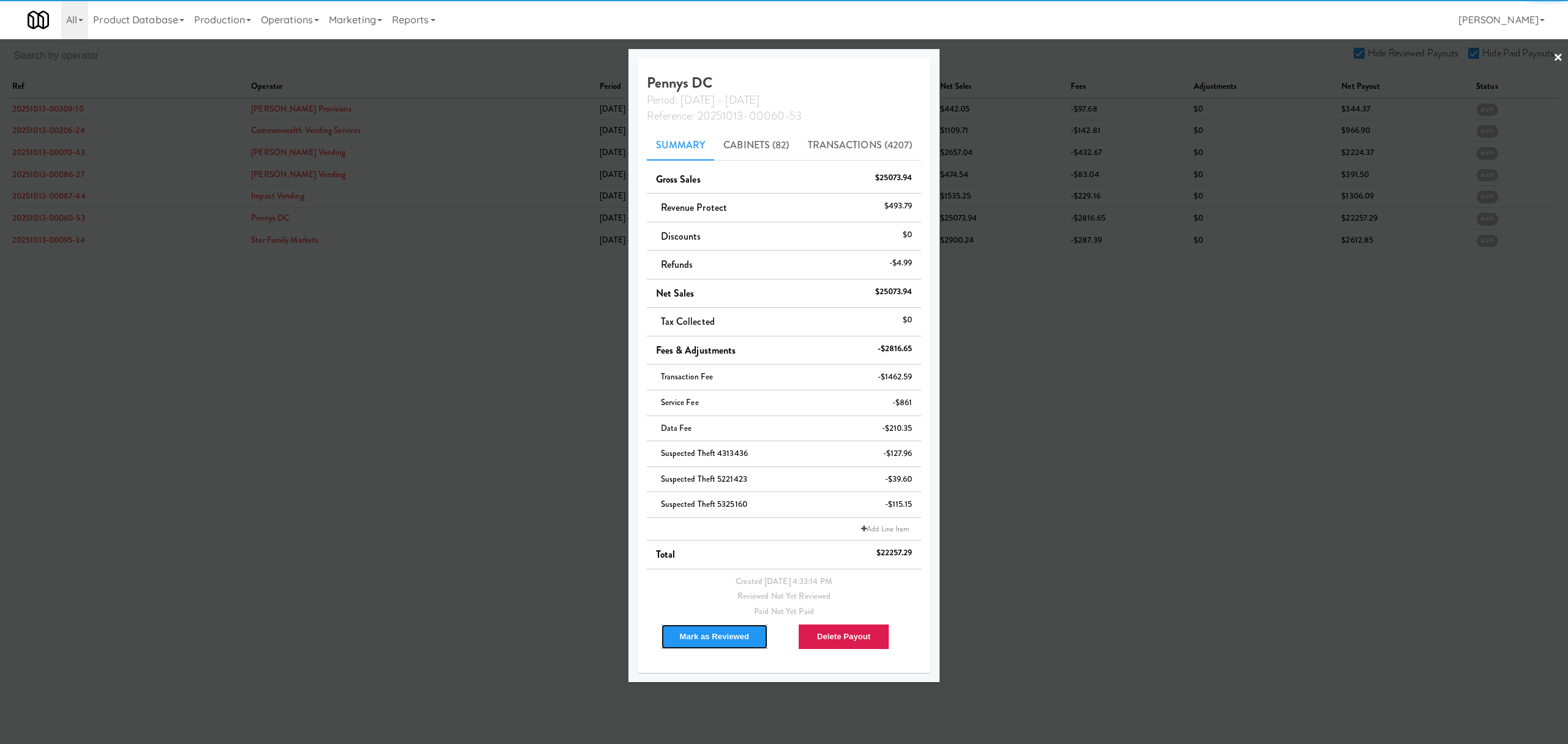
click at [723, 643] on button "Mark as Reviewed" at bounding box center [715, 637] width 108 height 26
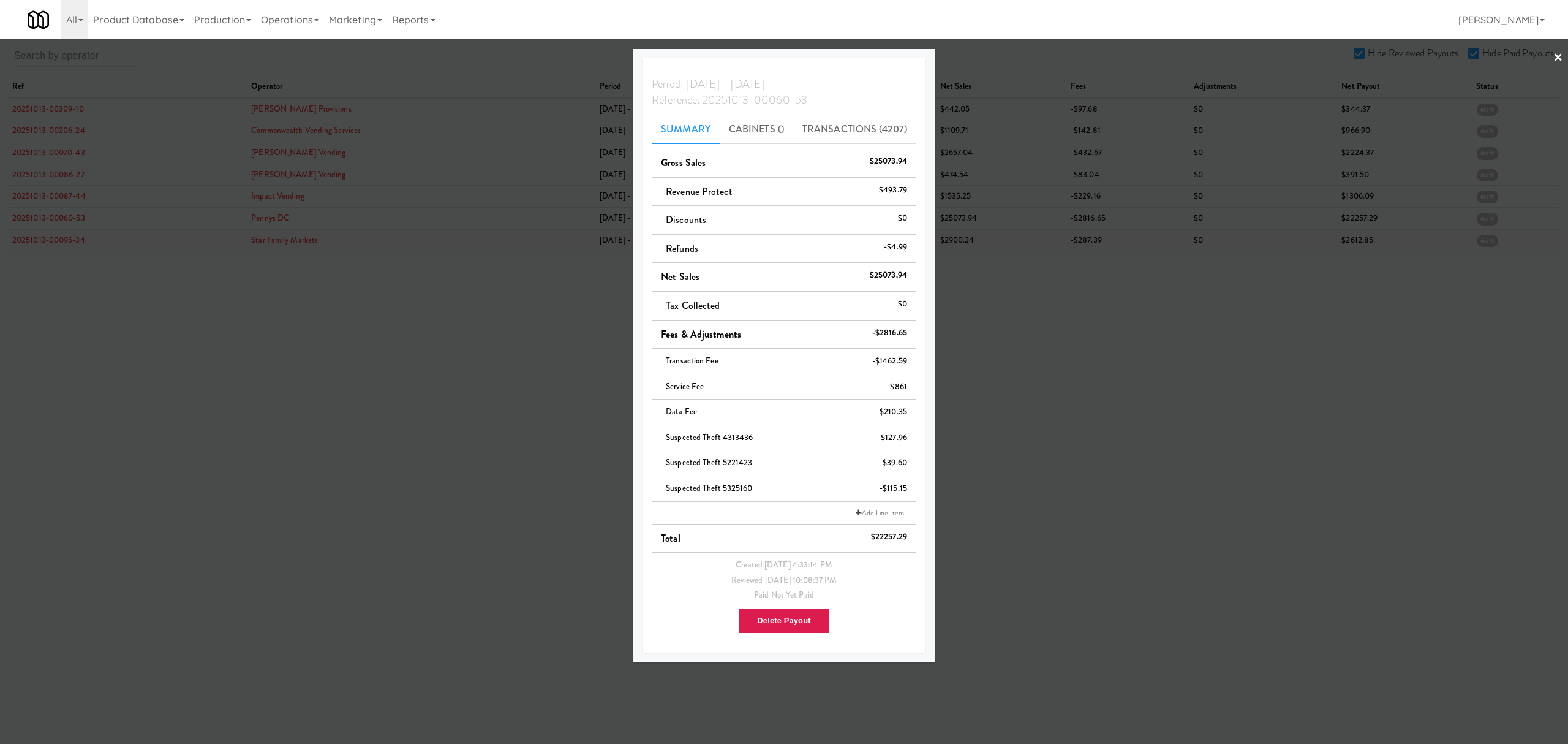
click at [20, 241] on div at bounding box center [784, 372] width 1568 height 744
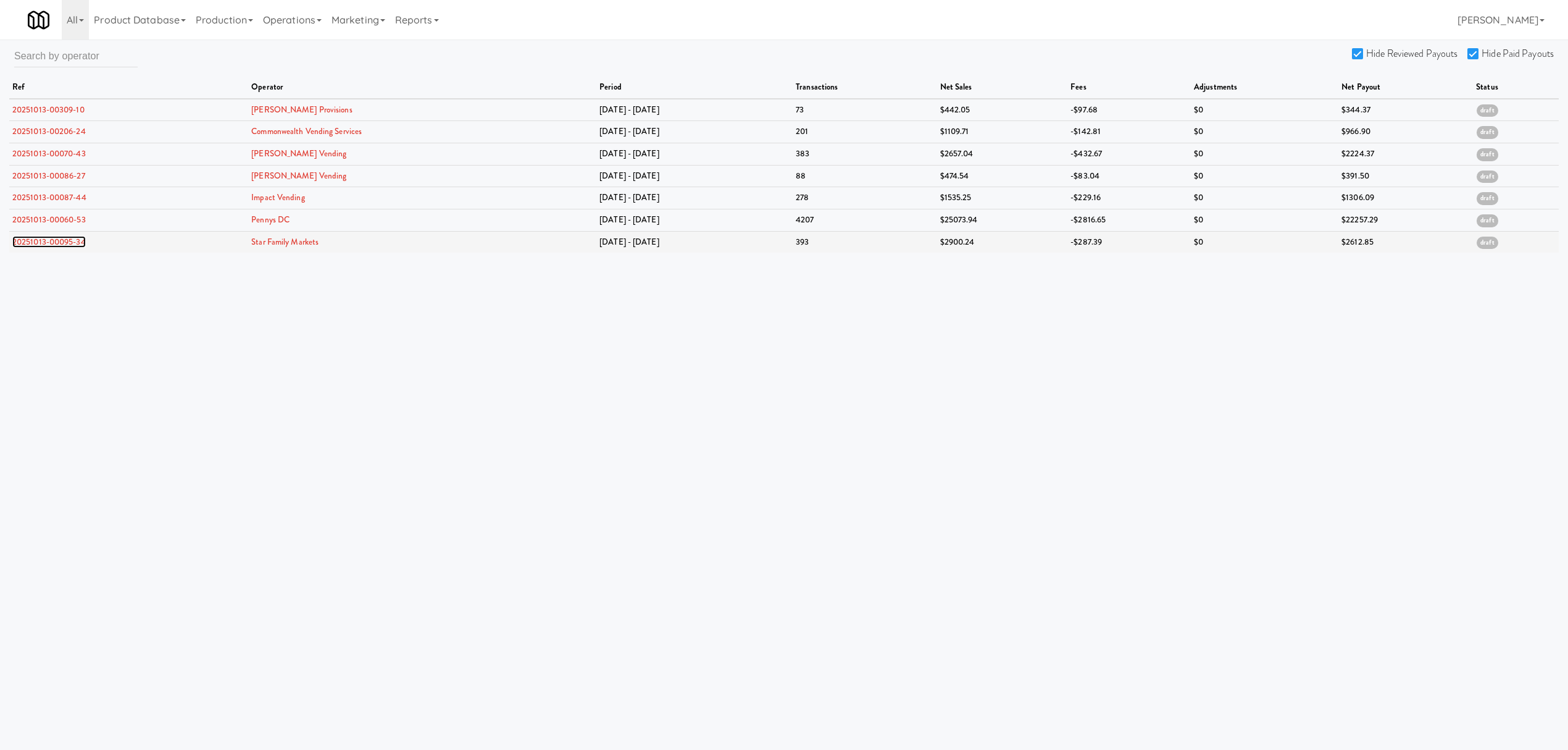
click at [21, 243] on link "20251013-00095-34" at bounding box center [49, 241] width 73 height 12
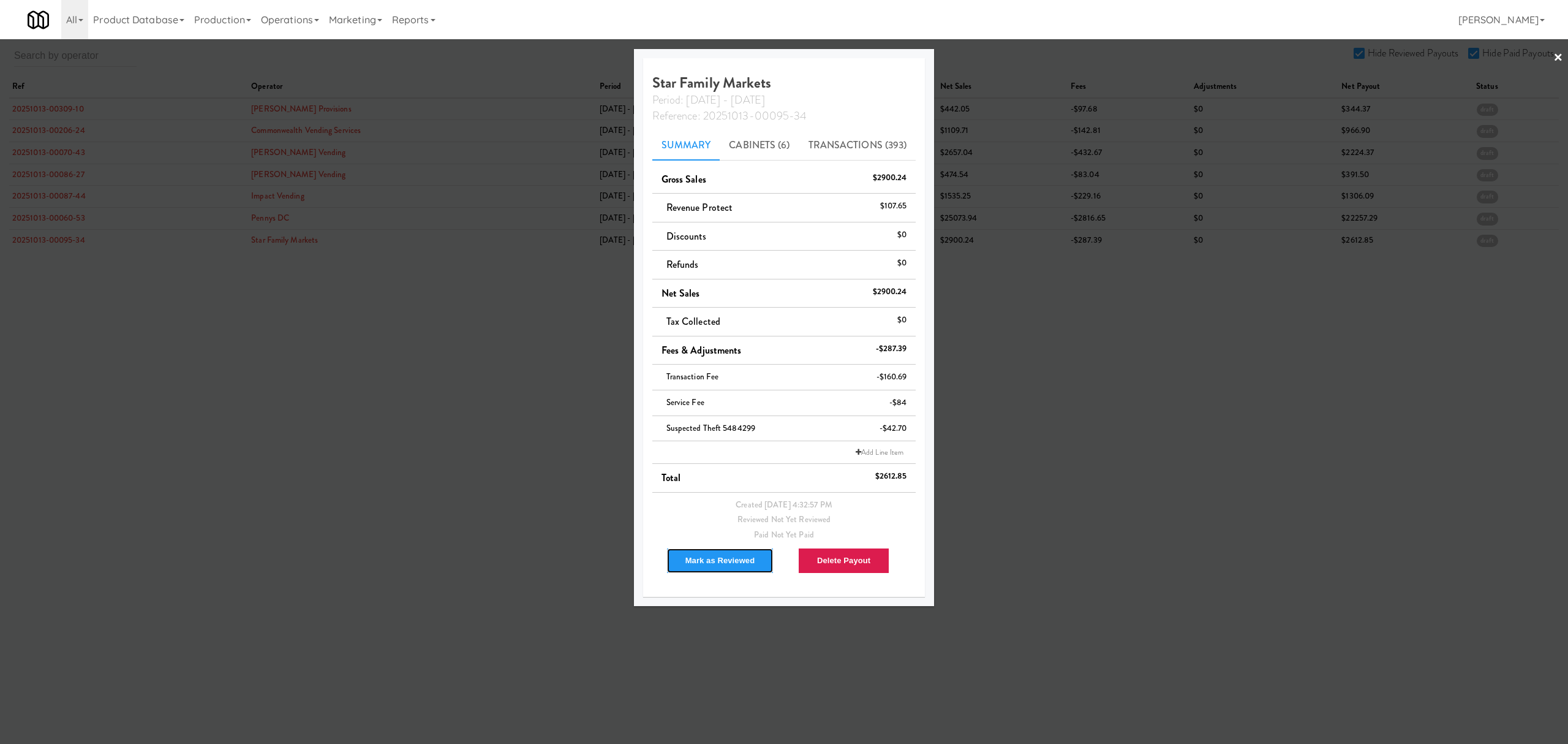
click at [697, 562] on button "Mark as Reviewed" at bounding box center [720, 560] width 108 height 26
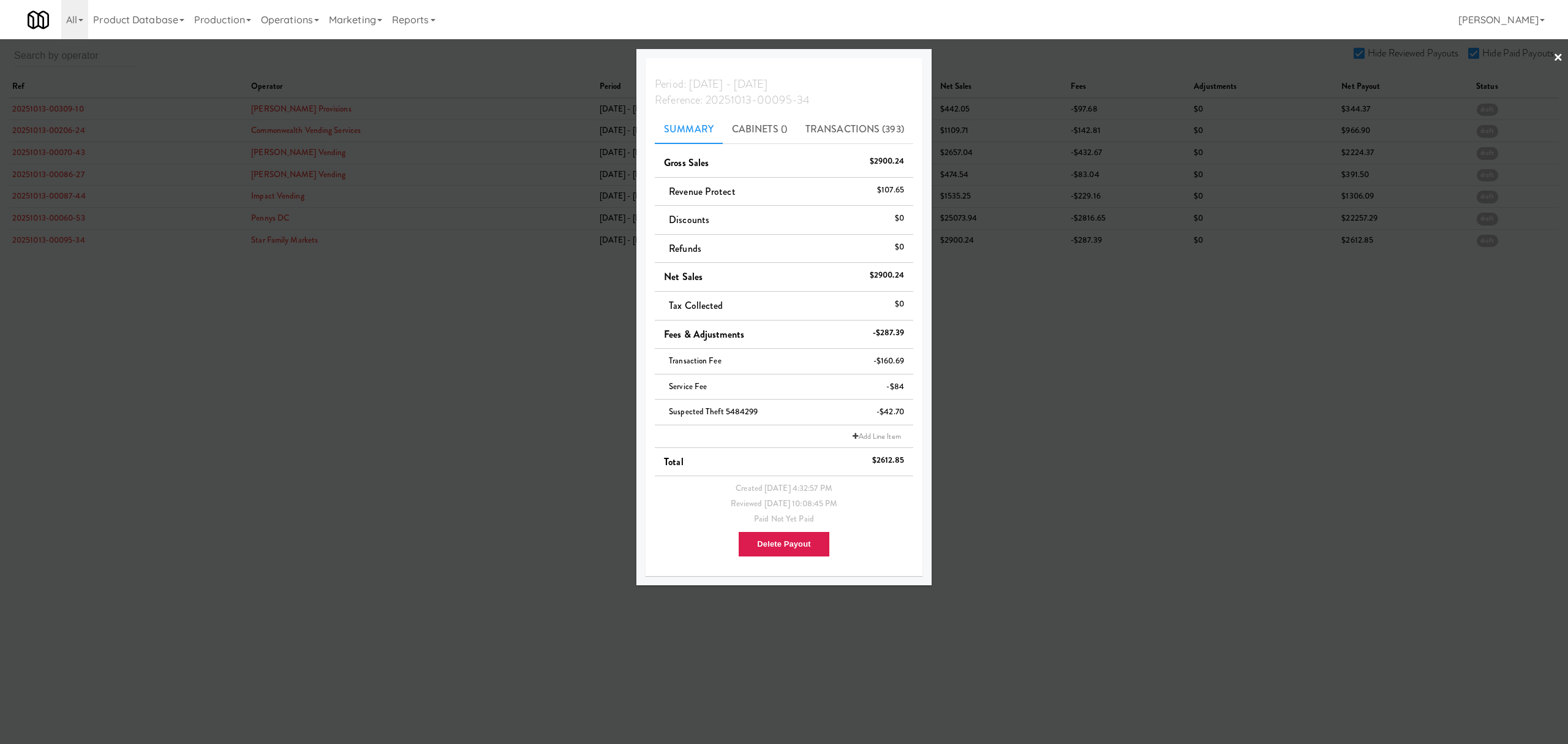
click at [466, 449] on div at bounding box center [784, 372] width 1568 height 744
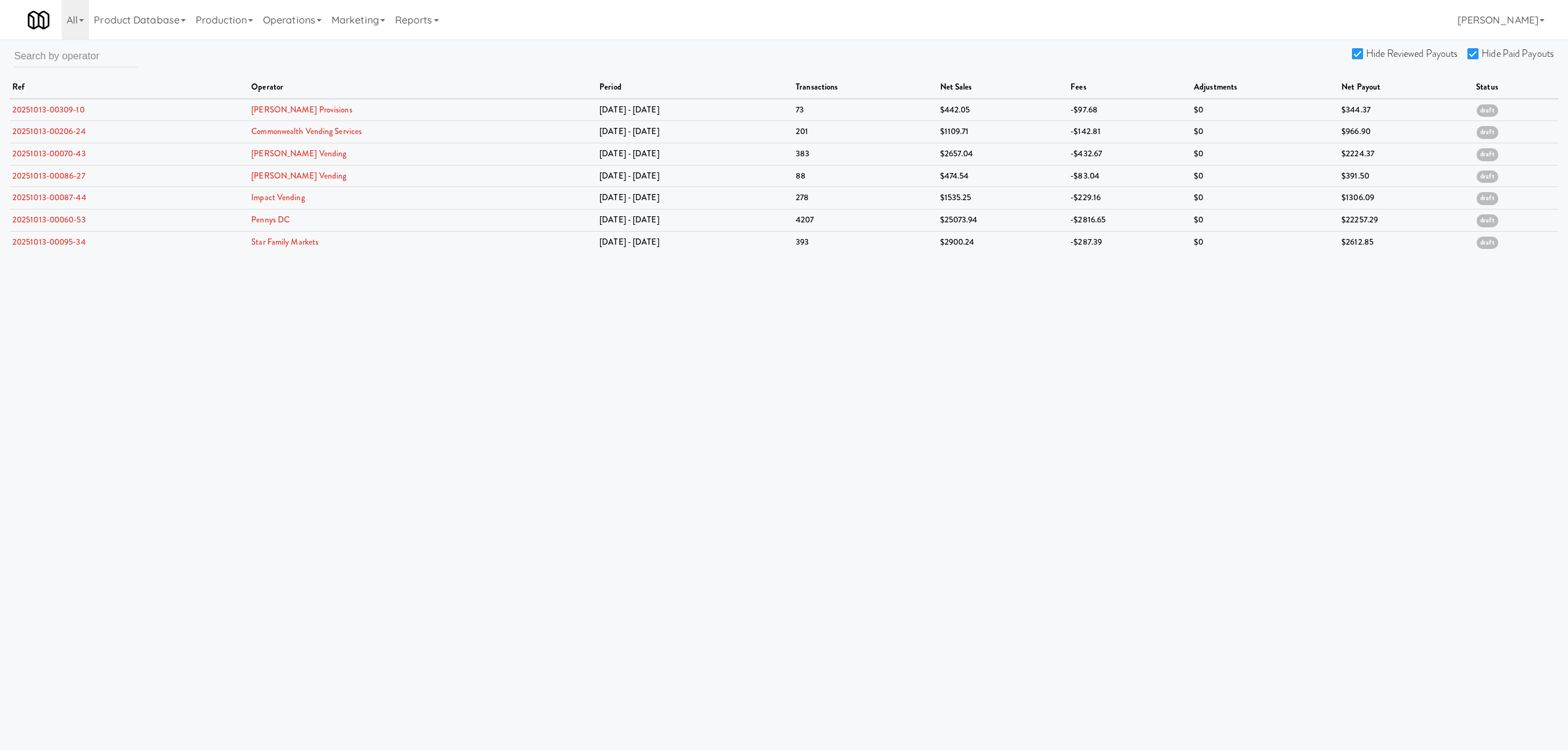
click at [506, 425] on body "Okay Okay Select date: previous 2025-Oct next Su Mo Tu We Th Fr Sa 28 29 30 1 2…" at bounding box center [784, 415] width 1568 height 750
click at [1358, 54] on input "Hide Reviewed Payouts" at bounding box center [1359, 54] width 14 height 10
checkbox input "false"
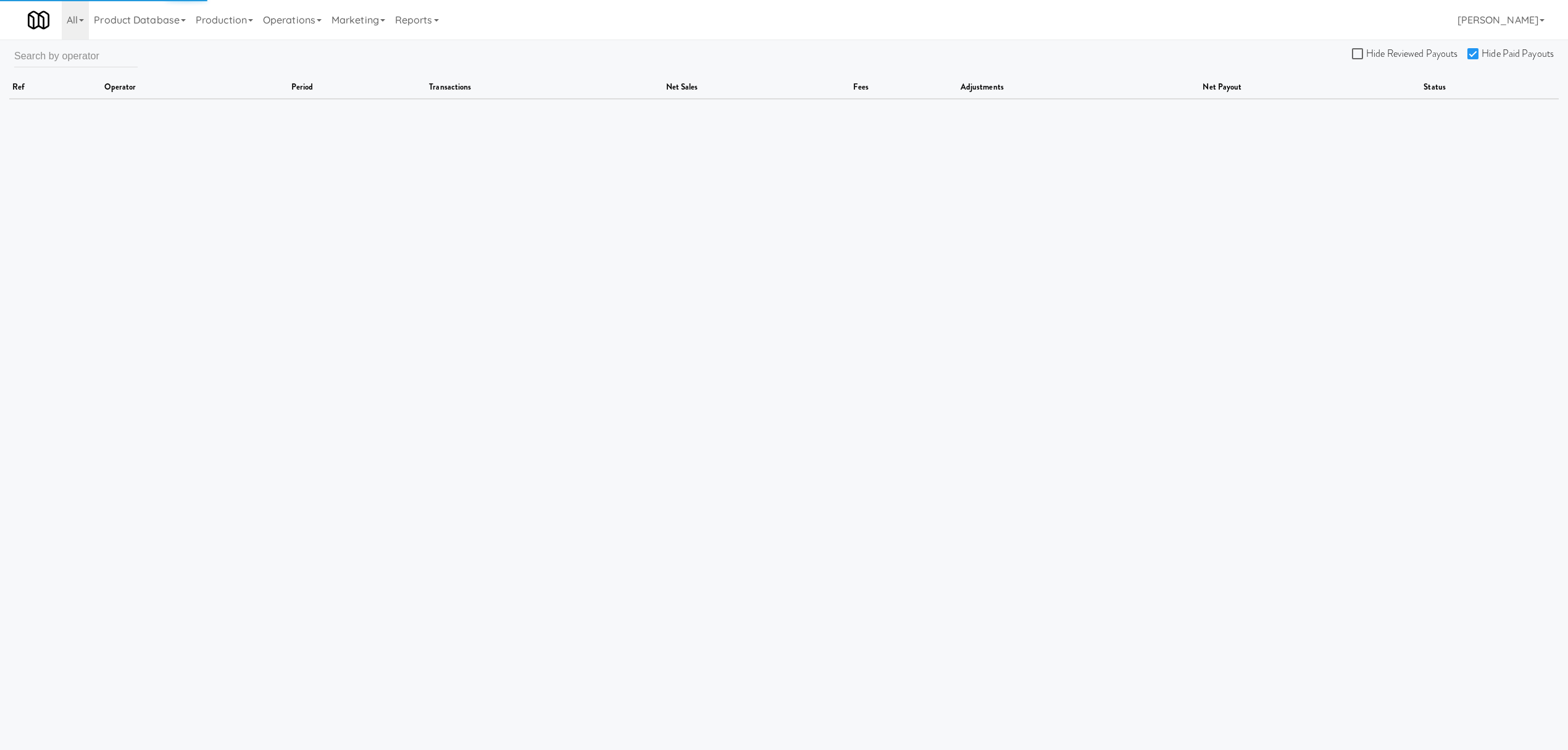
click at [1474, 47] on label "Hide Paid Payouts" at bounding box center [1510, 53] width 86 height 19
click at [1474, 49] on input "Hide Paid Payouts" at bounding box center [1474, 54] width 14 height 10
checkbox input "false"
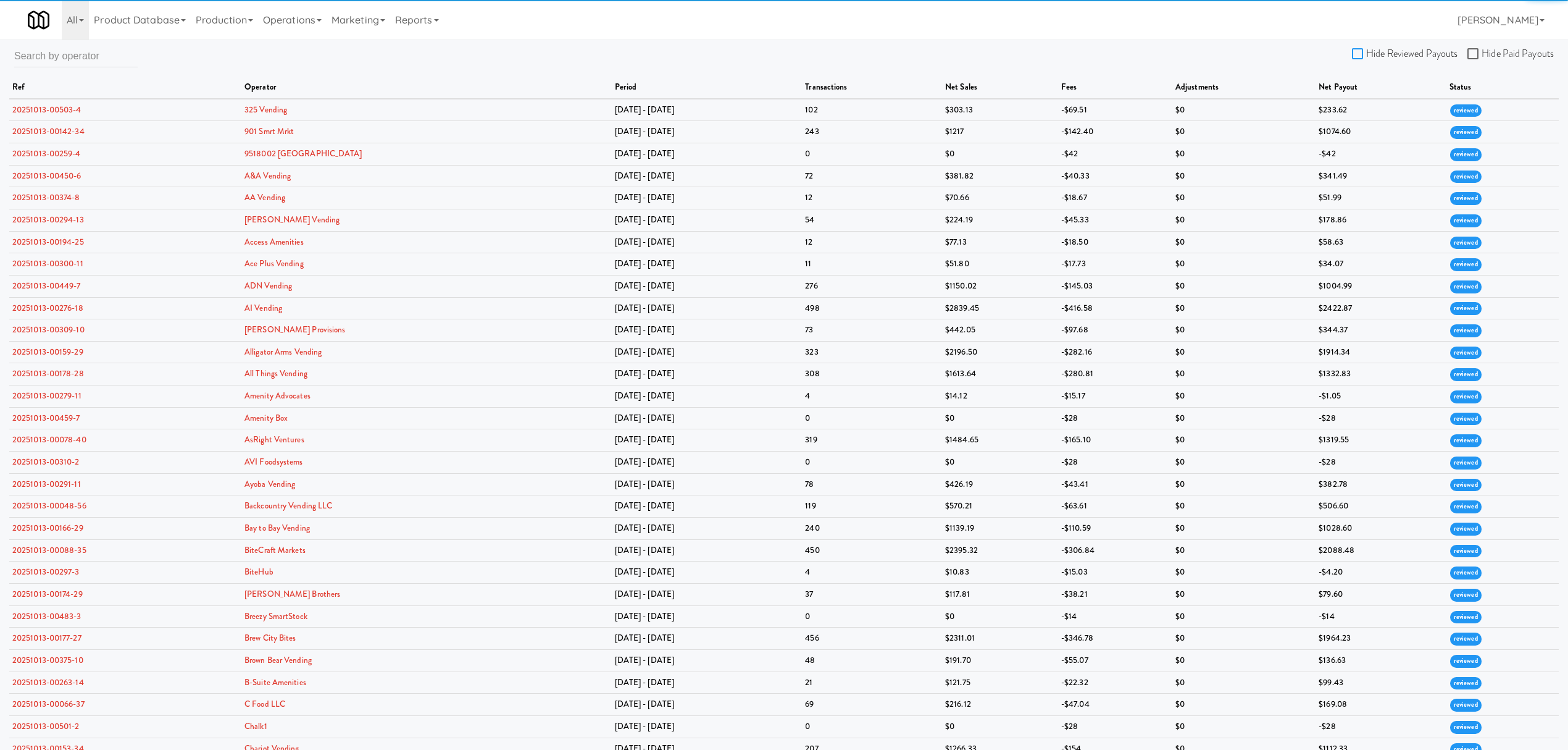
click at [1362, 53] on input "Hide Reviewed Payouts" at bounding box center [1359, 54] width 14 height 10
checkbox input "true"
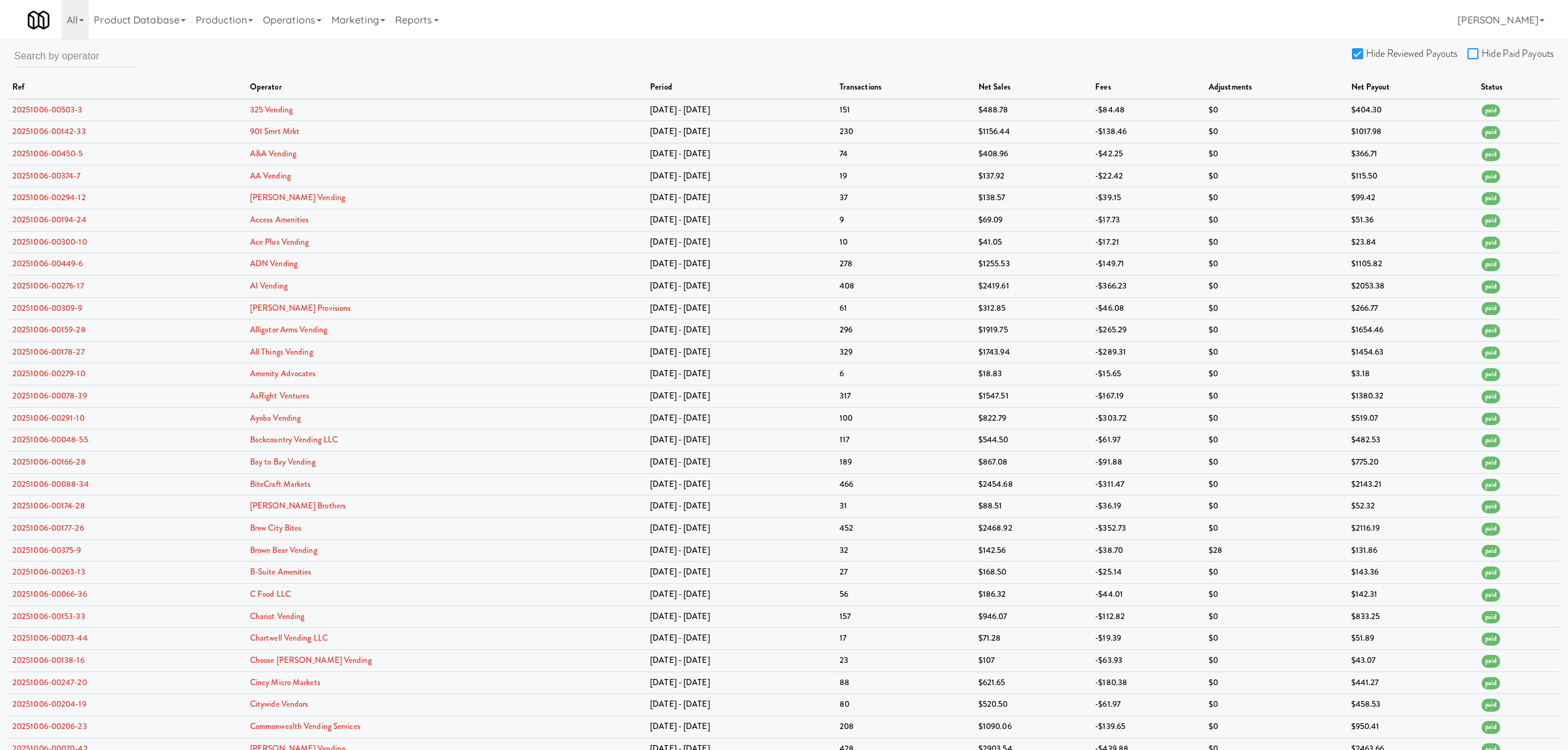
click at [1471, 51] on input "Hide Paid Payouts" at bounding box center [1474, 54] width 14 height 10
checkbox input "true"
